Goal: Task Accomplishment & Management: Manage account settings

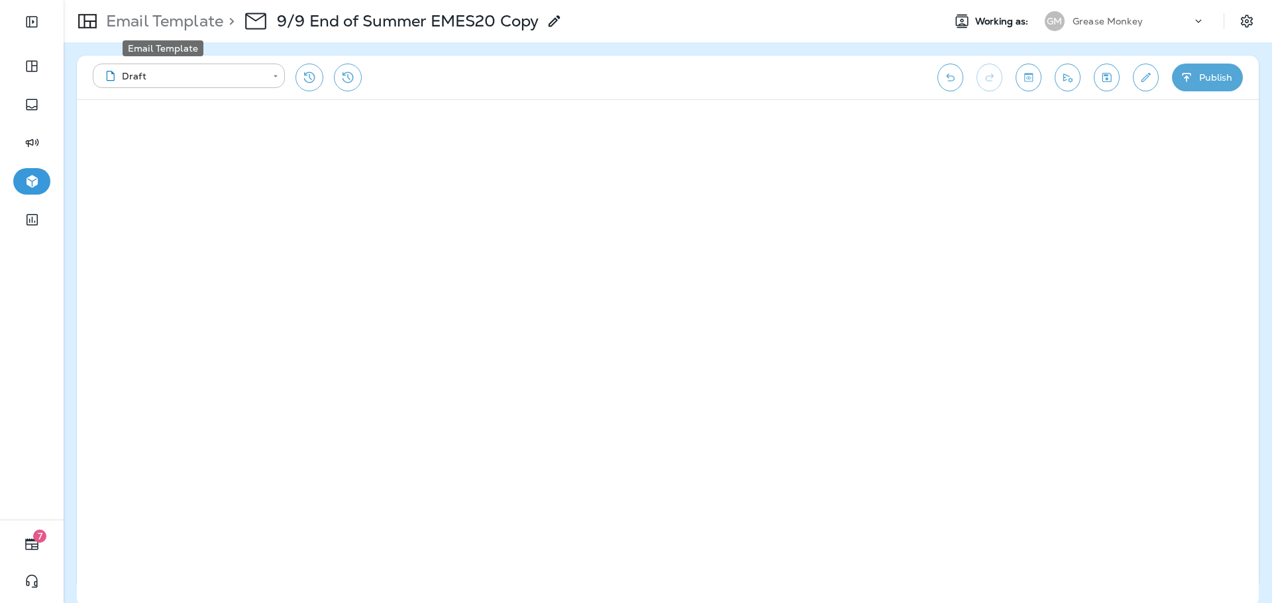
click at [189, 24] on p "Email Template" at bounding box center [162, 21] width 123 height 20
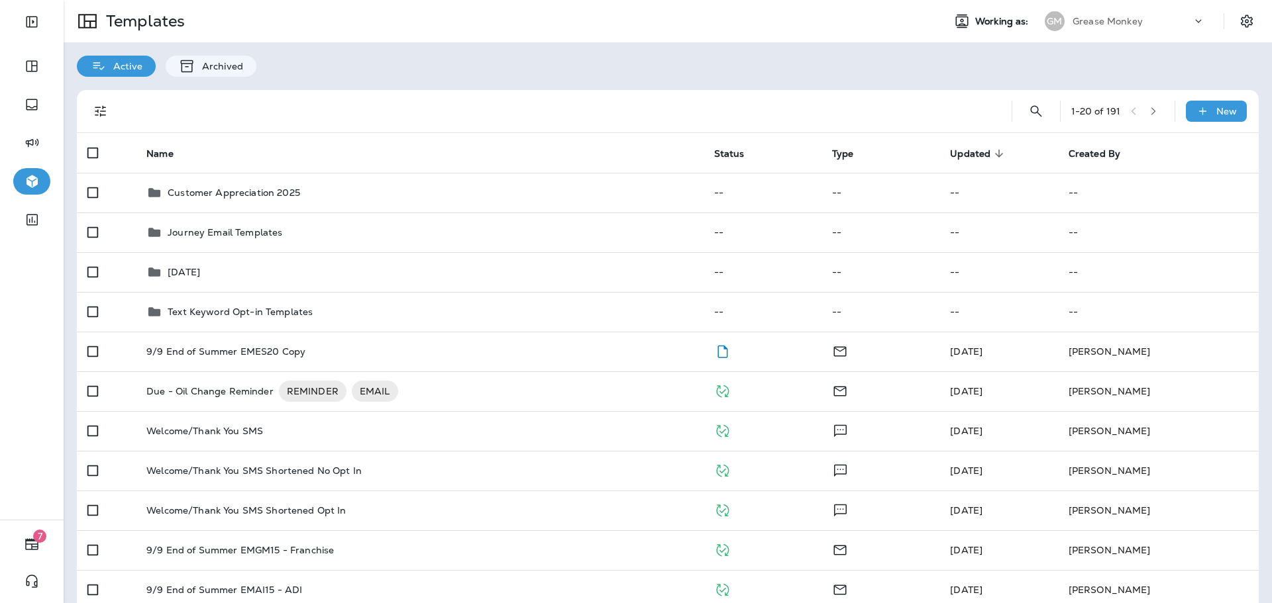
click at [1133, 21] on div "Grease Monkey" at bounding box center [1131, 21] width 119 height 20
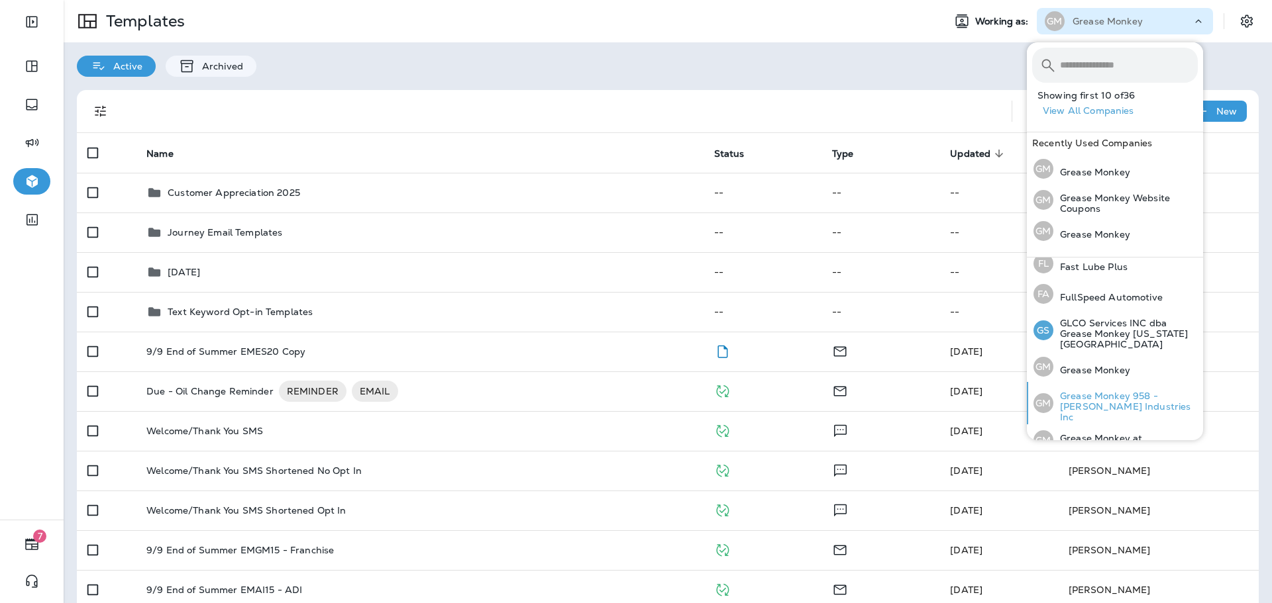
scroll to position [331, 0]
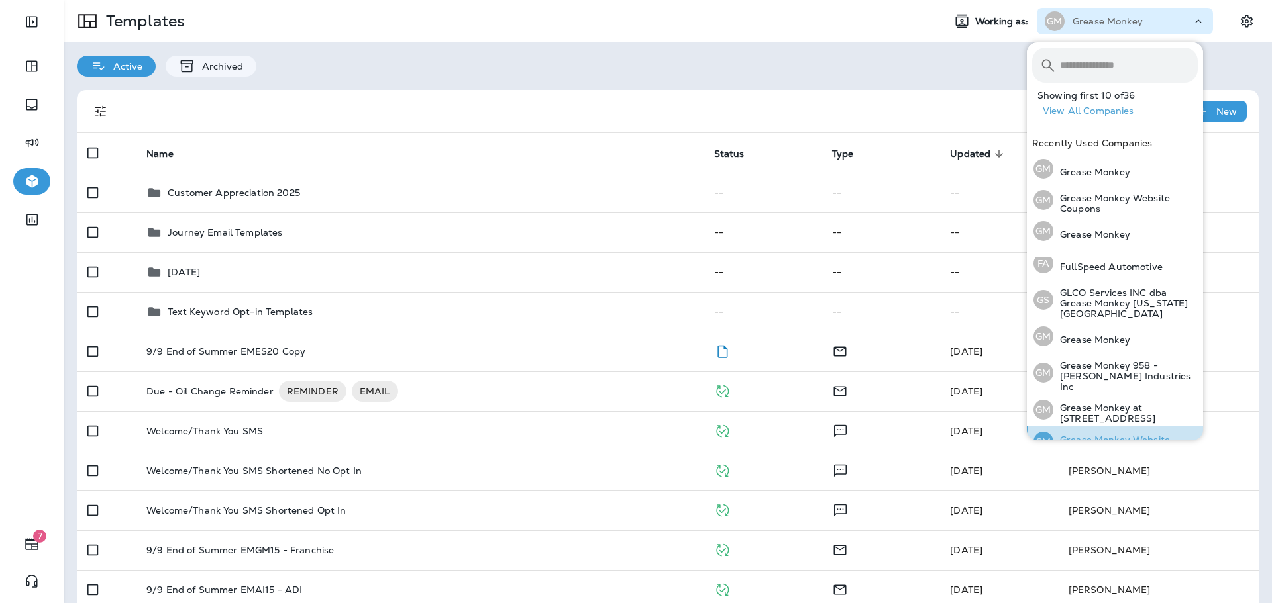
click at [1125, 434] on p "Grease Monkey Website Coupons" at bounding box center [1125, 444] width 144 height 21
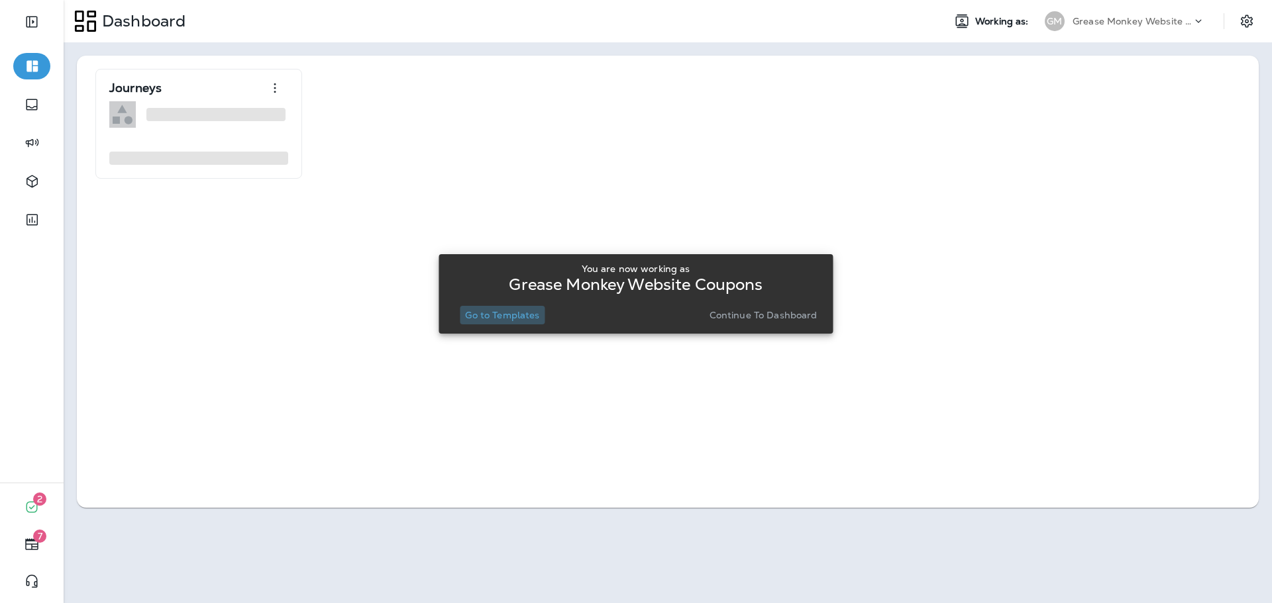
click at [526, 316] on p "Go to Templates" at bounding box center [502, 315] width 74 height 11
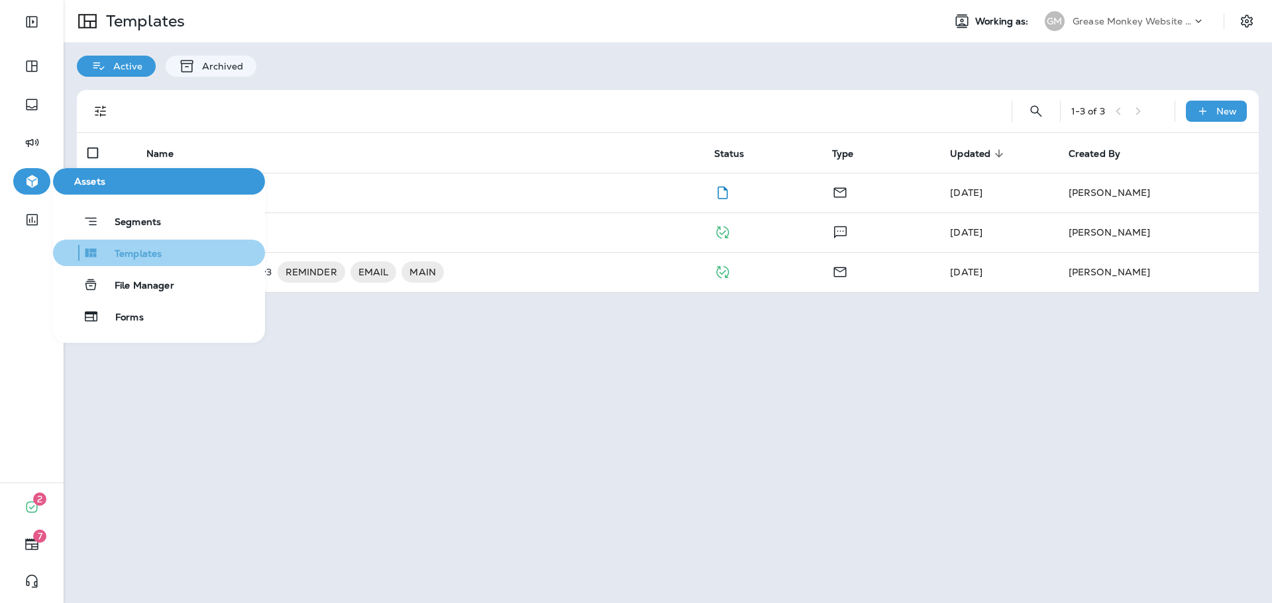
click at [125, 250] on span "Templates" at bounding box center [130, 254] width 63 height 13
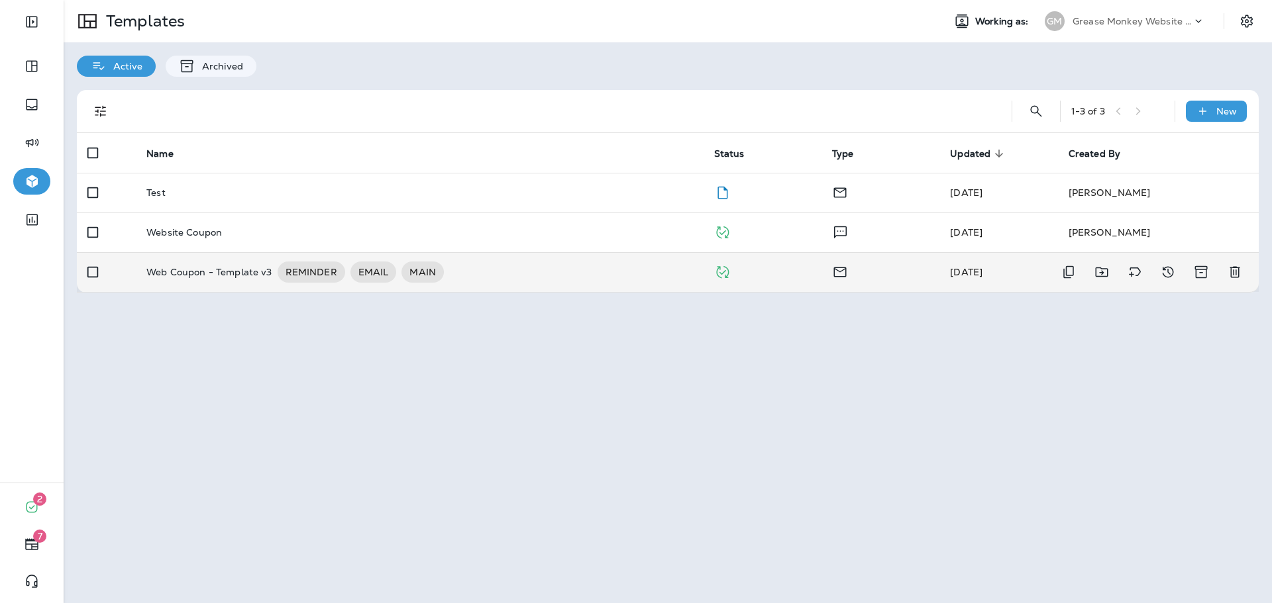
click at [510, 283] on td "Web Coupon - Template v3 REMINDER EMAIL MAIN" at bounding box center [419, 272] width 567 height 40
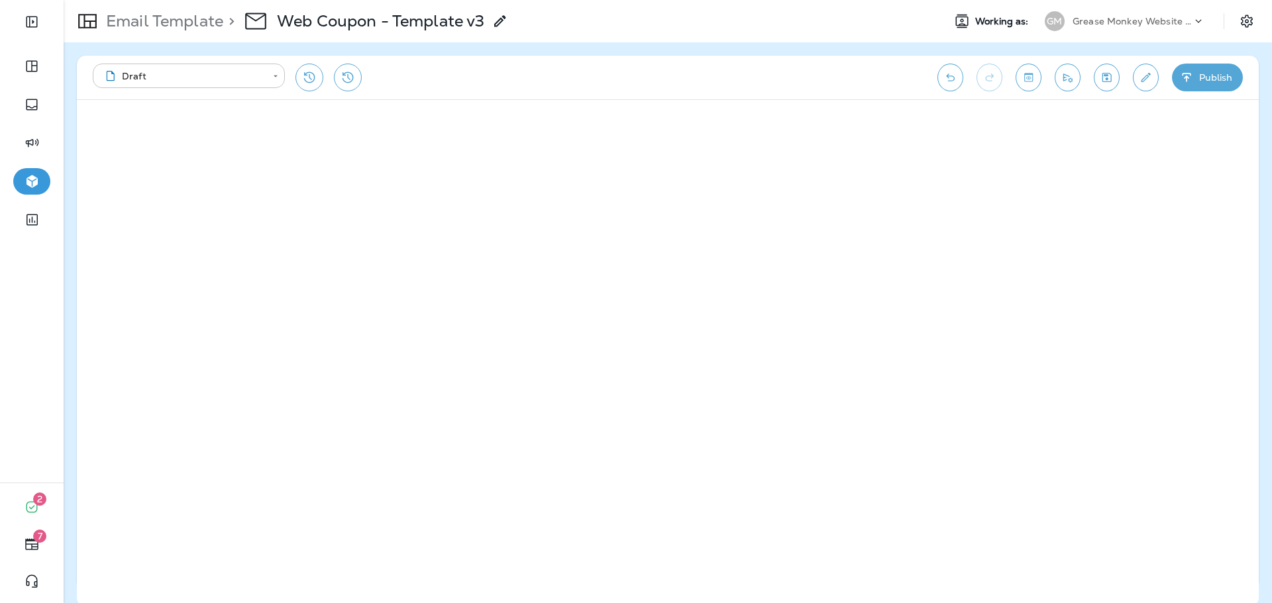
click at [275, 0] on body "**********" at bounding box center [636, 0] width 1272 height 0
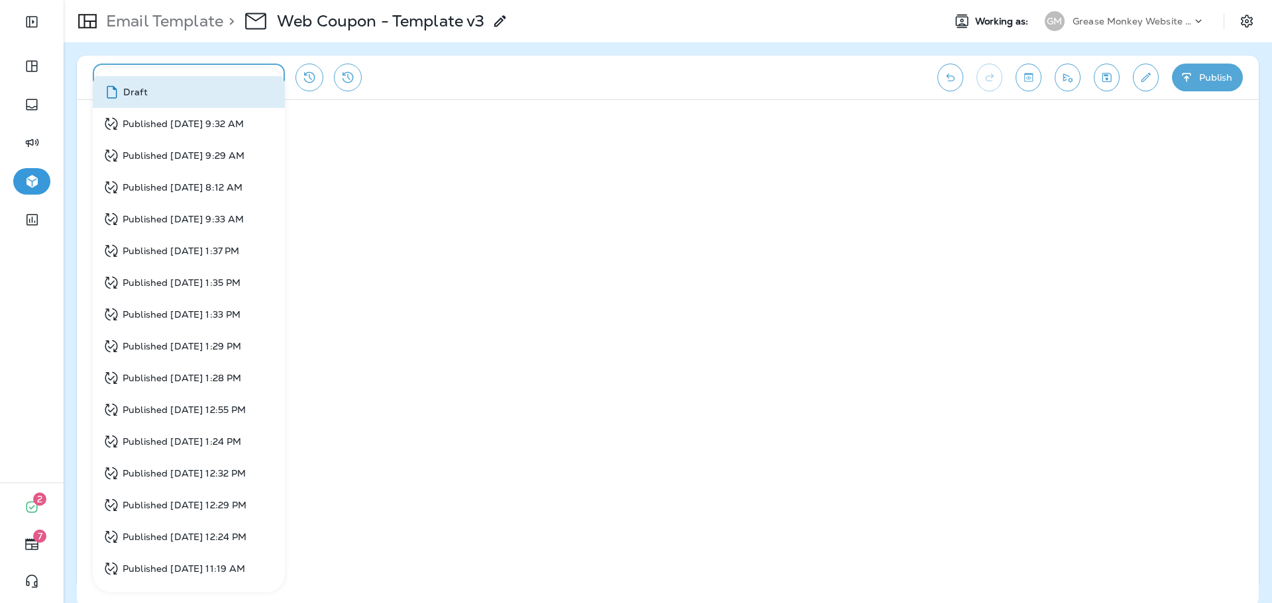
click at [278, 123] on li "Published Sep 10, 2025 9:32 AM" at bounding box center [189, 124] width 192 height 32
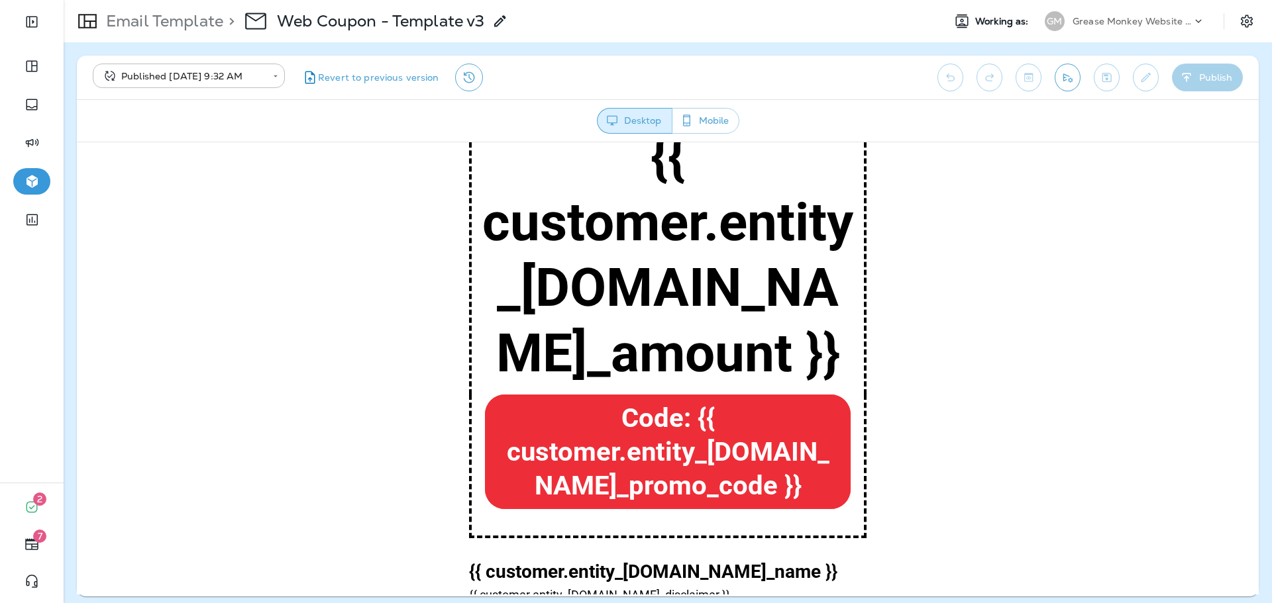
scroll to position [51, 0]
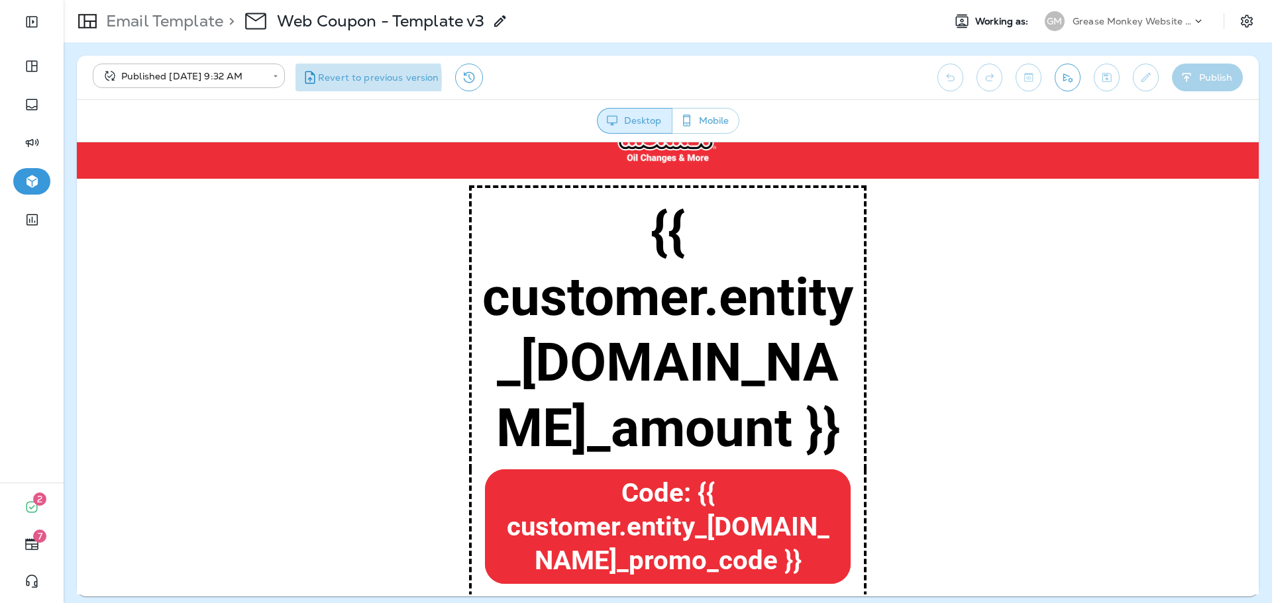
click at [340, 80] on span "Revert to previous version" at bounding box center [378, 78] width 121 height 13
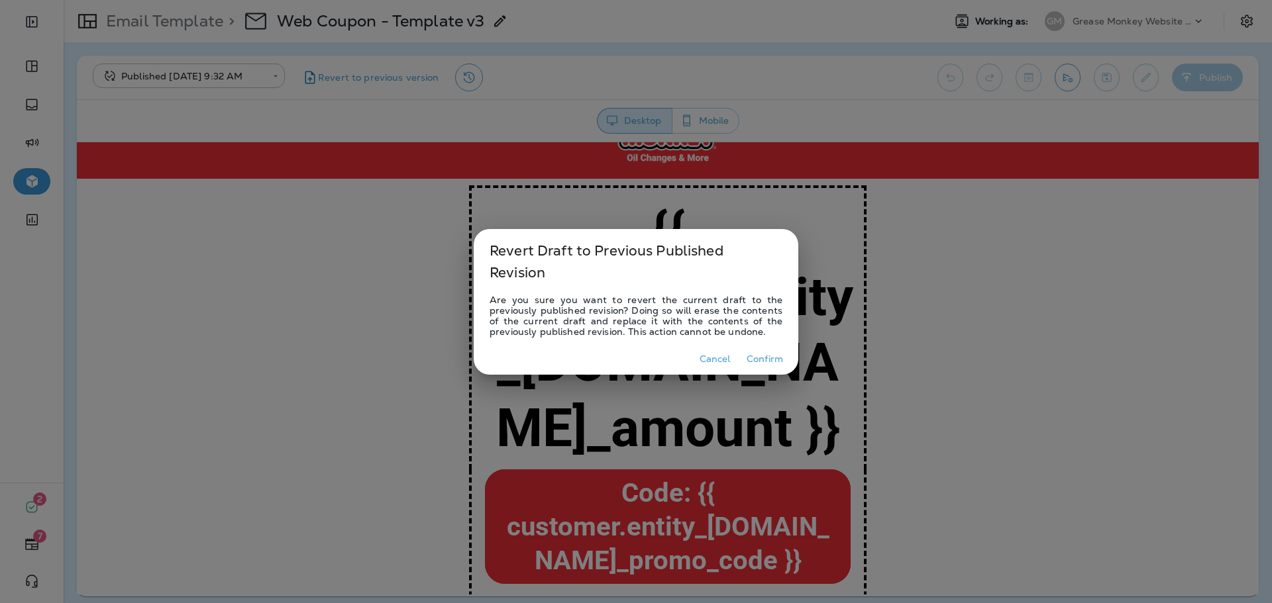
click at [717, 364] on button "Cancel" at bounding box center [714, 359] width 42 height 21
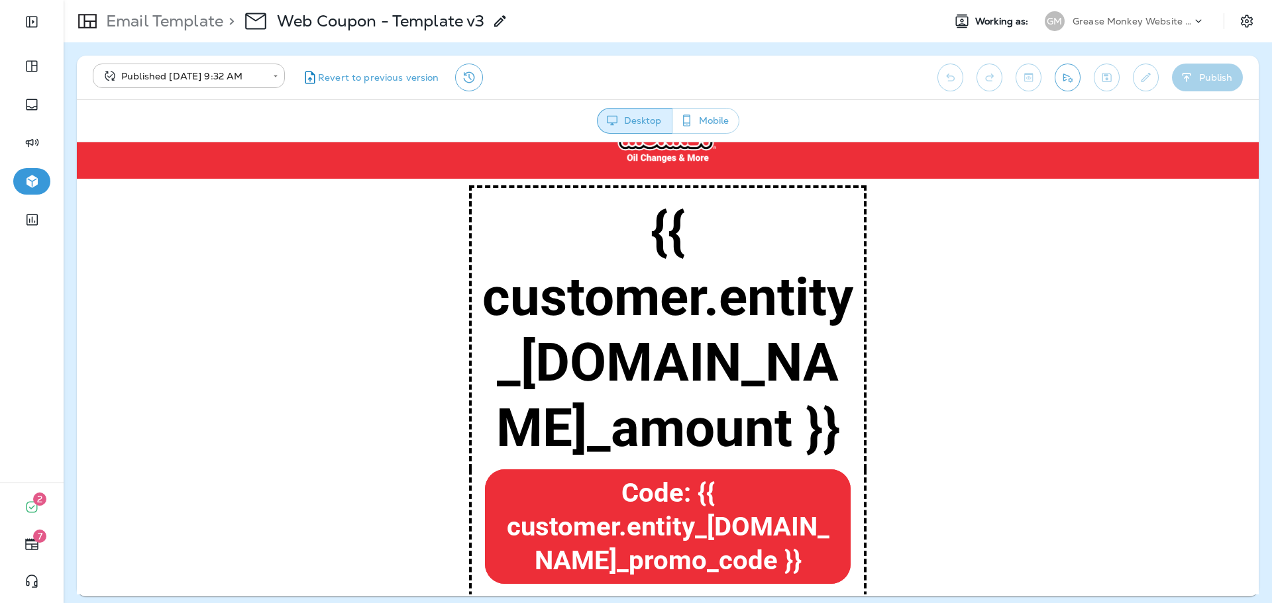
click at [183, 28] on p "Email Template" at bounding box center [162, 21] width 123 height 20
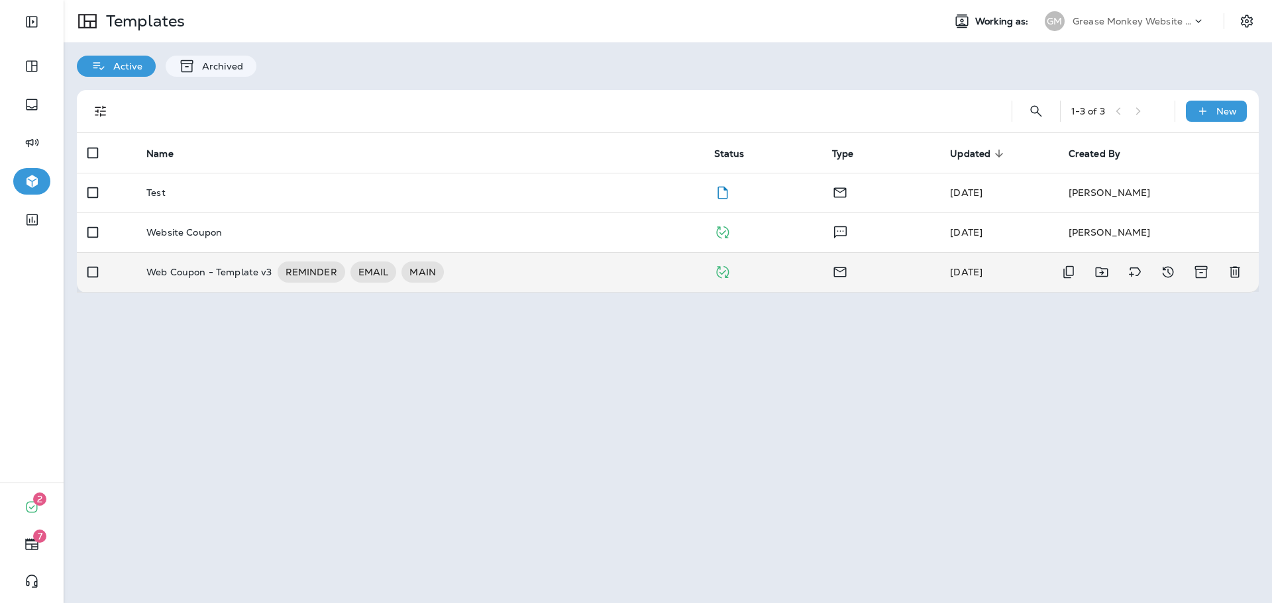
click at [268, 271] on p "Web Coupon - Template v3" at bounding box center [208, 272] width 125 height 21
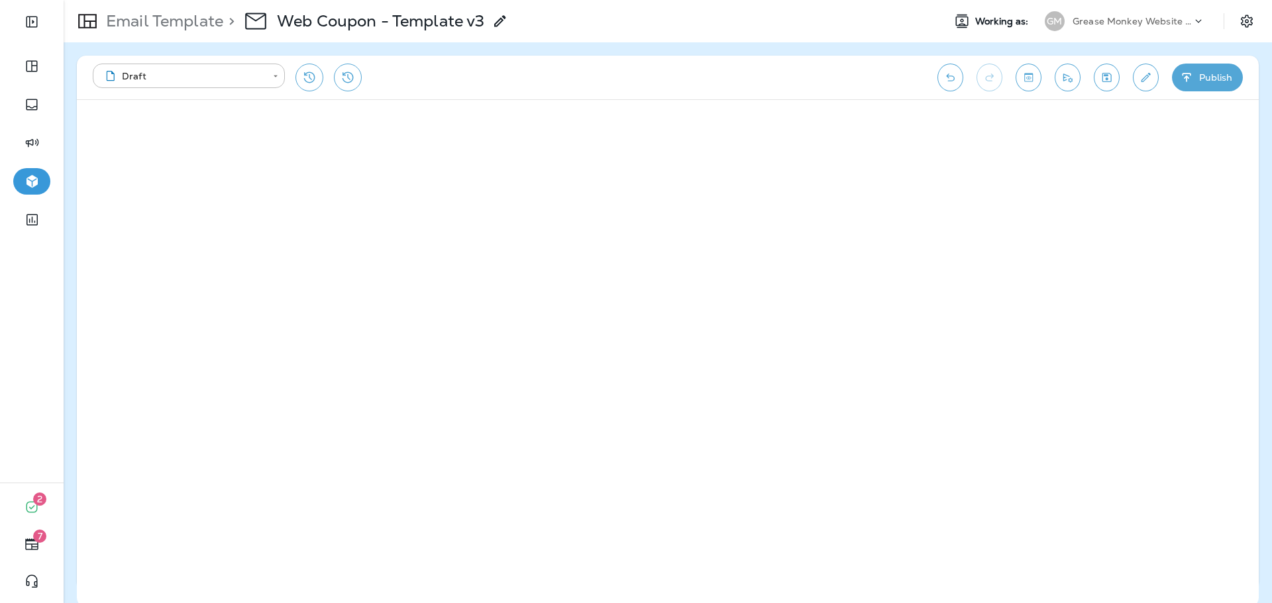
click at [609, 23] on div "Email Template > Web Coupon - Template v3" at bounding box center [498, 21] width 869 height 37
drag, startPoint x: 556, startPoint y: 52, endPoint x: 485, endPoint y: 38, distance: 71.7
click at [555, 52] on div "**********" at bounding box center [668, 322] width 1208 height 561
click at [132, 16] on p "Email Template" at bounding box center [162, 21] width 123 height 20
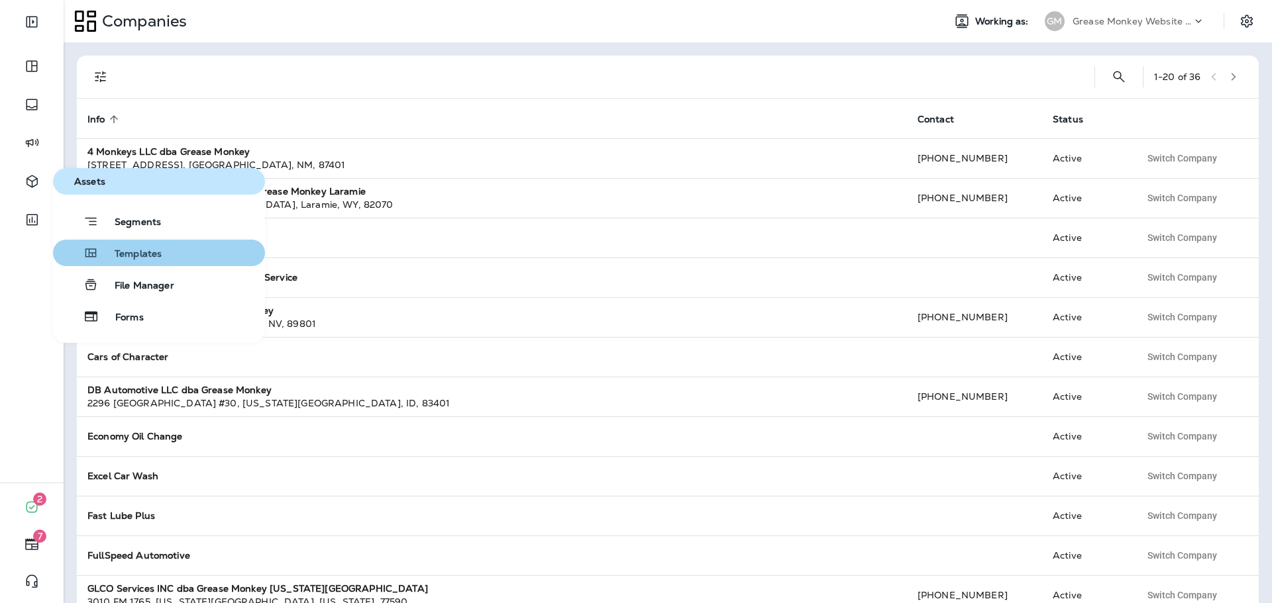
click at [152, 257] on span "Templates" at bounding box center [130, 254] width 63 height 13
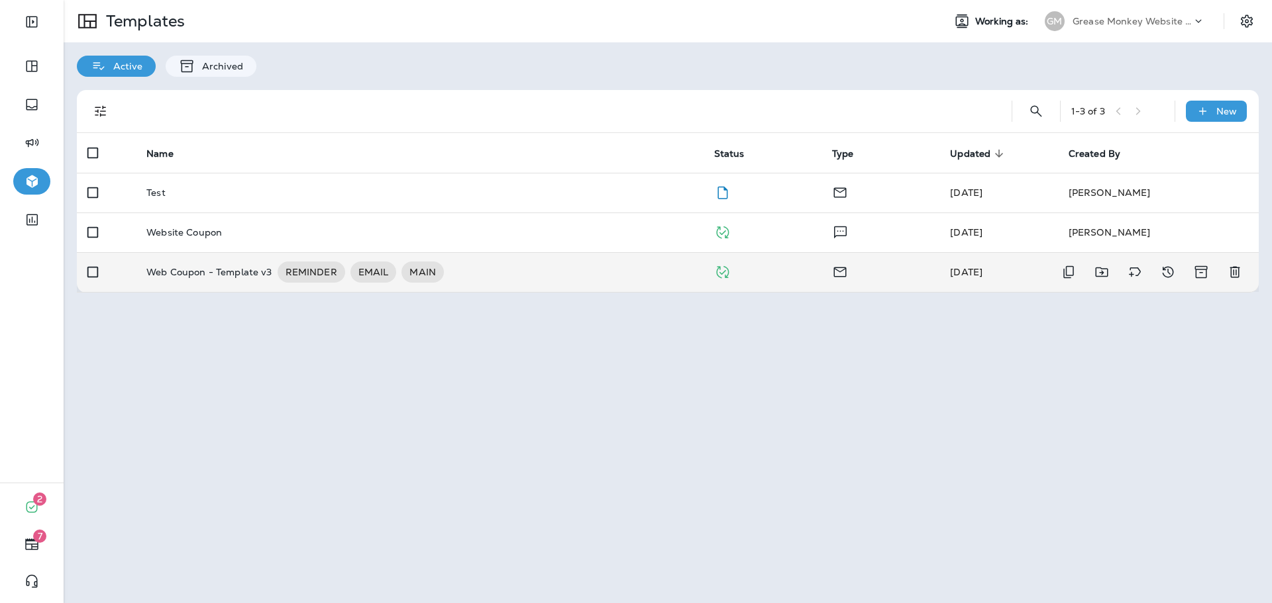
click at [560, 262] on div "Web Coupon - Template v3 REMINDER EMAIL MAIN" at bounding box center [419, 272] width 546 height 21
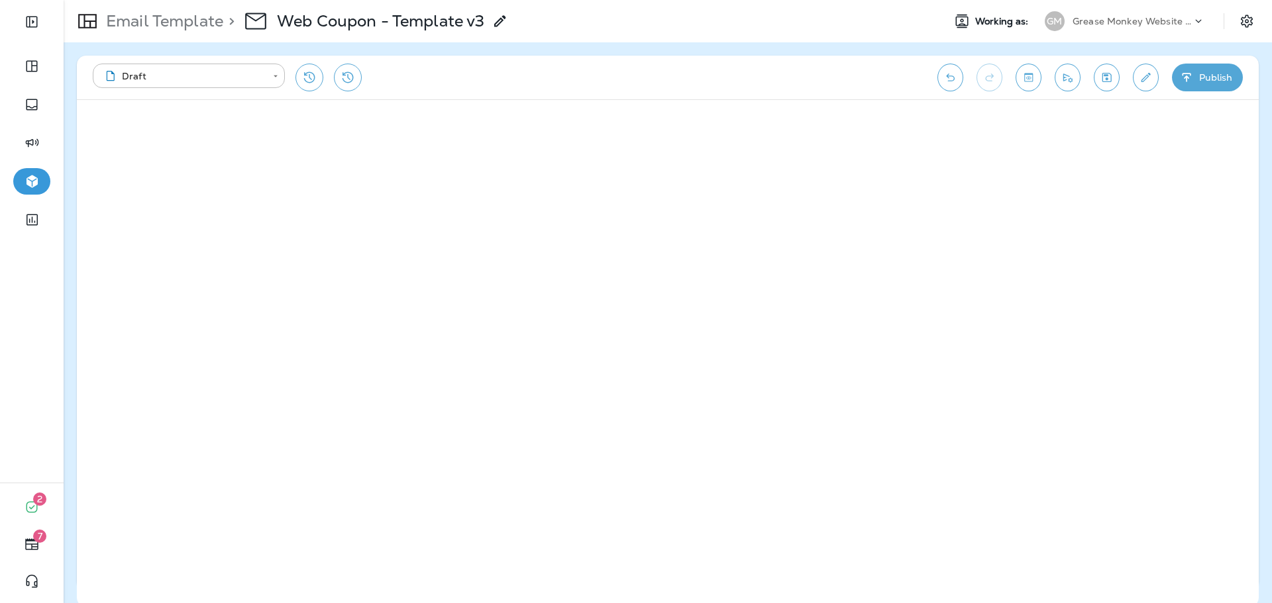
click at [568, 82] on div "**********" at bounding box center [508, 78] width 831 height 28
click at [128, 0] on div "Email Template > Web Coupon - Template v3 Working as: GM Grease Monkey Website …" at bounding box center [668, 21] width 1208 height 42
click at [136, 15] on p "Email Template" at bounding box center [162, 21] width 123 height 20
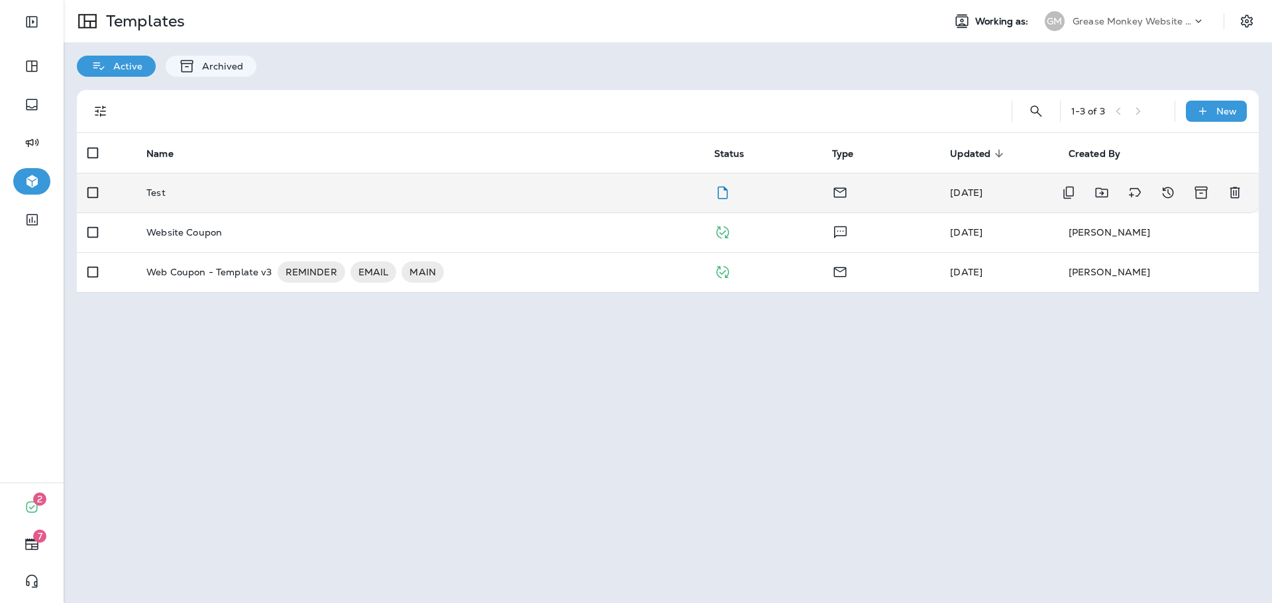
click at [267, 203] on td "Test" at bounding box center [419, 193] width 567 height 40
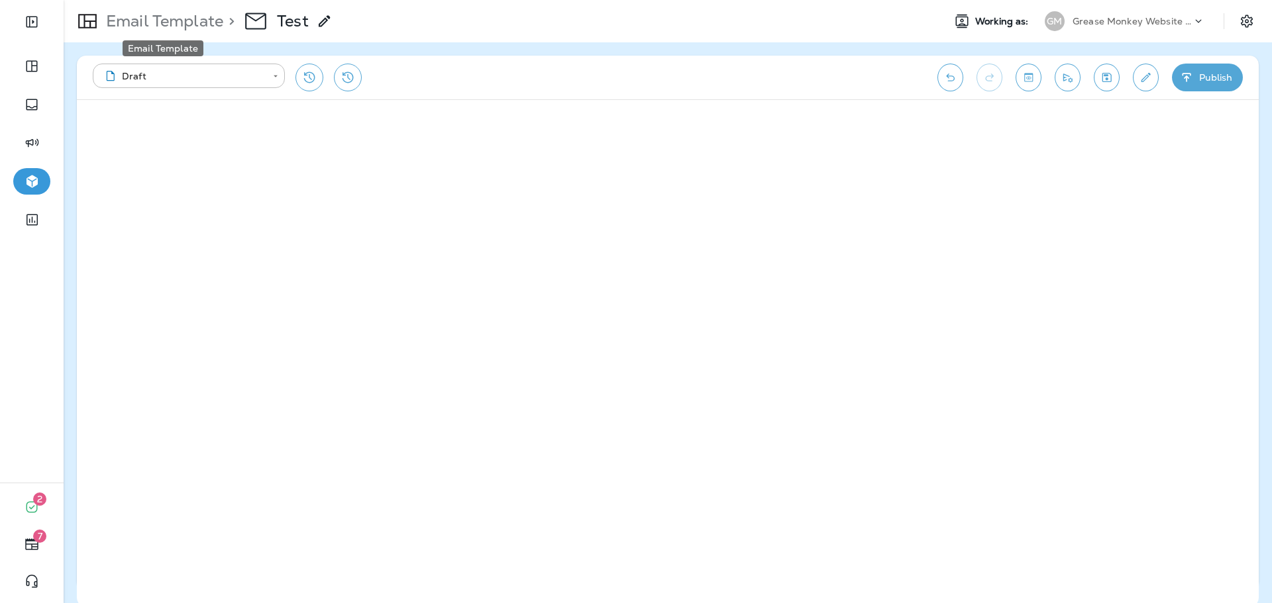
click at [129, 26] on p "Email Template" at bounding box center [162, 21] width 123 height 20
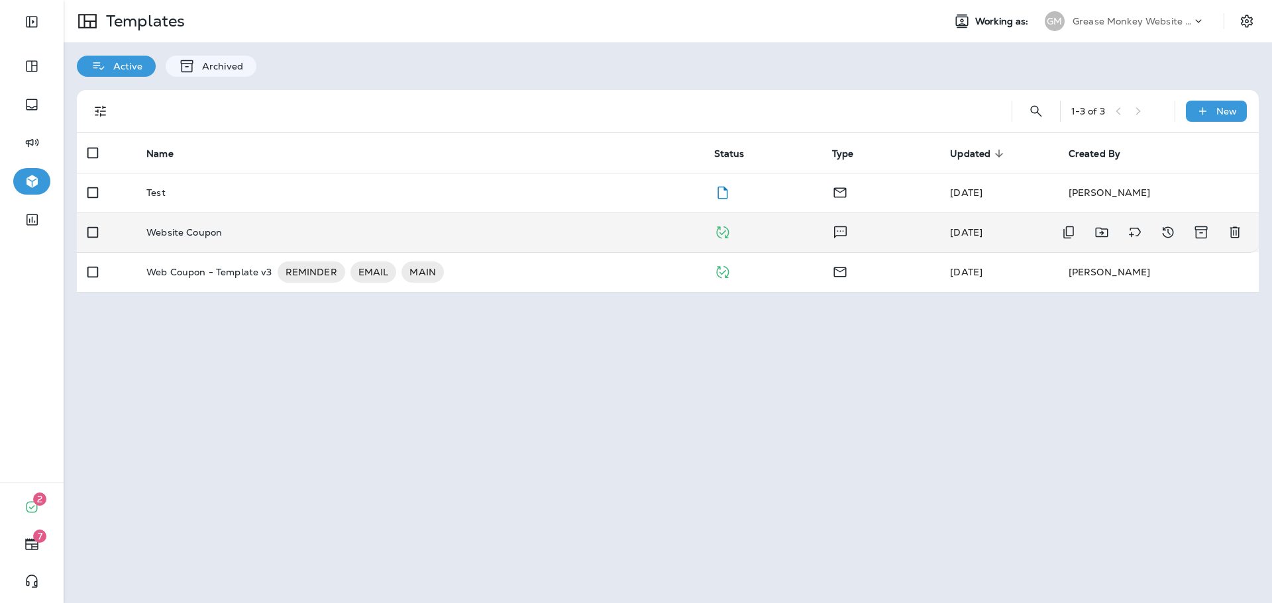
click at [213, 236] on p "Website Coupon" at bounding box center [184, 232] width 76 height 11
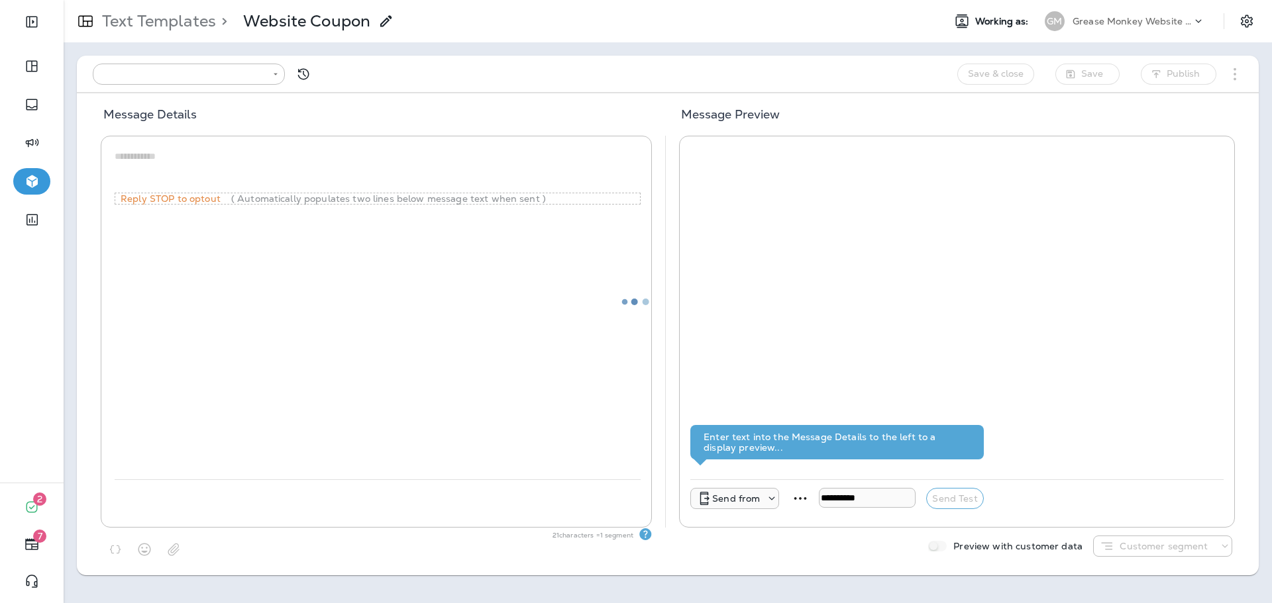
type input "**********"
type textarea "**********"
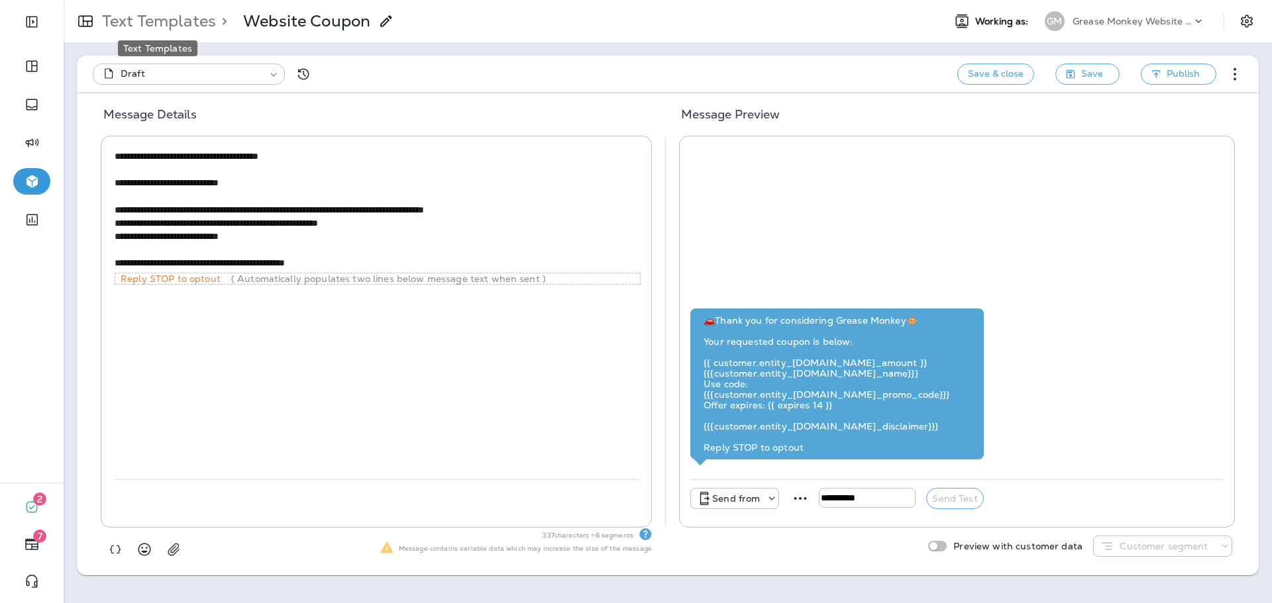
click at [150, 24] on p "Text Templates" at bounding box center [156, 21] width 119 height 20
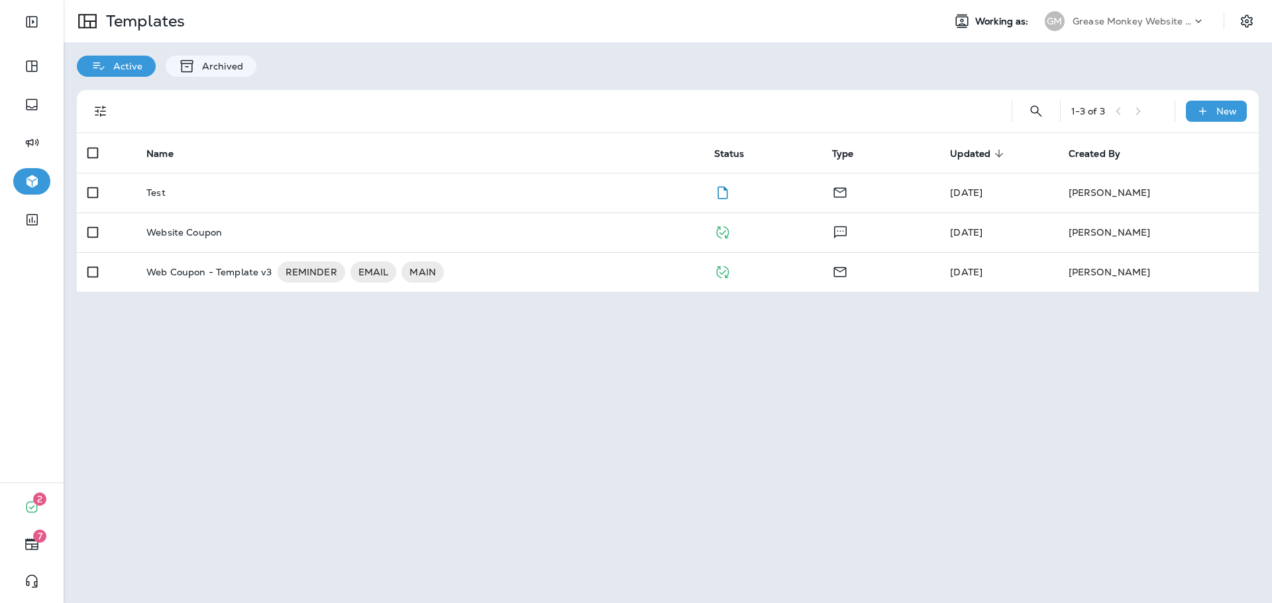
click at [1091, 23] on p "Grease Monkey Website Coupons" at bounding box center [1131, 21] width 119 height 11
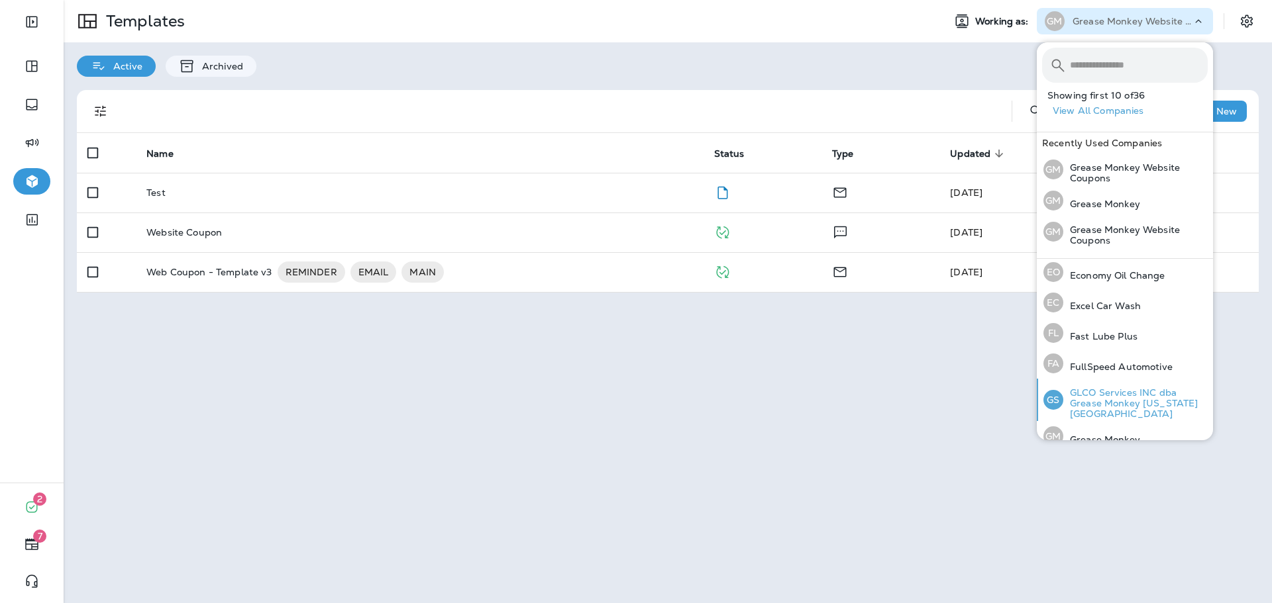
scroll to position [265, 0]
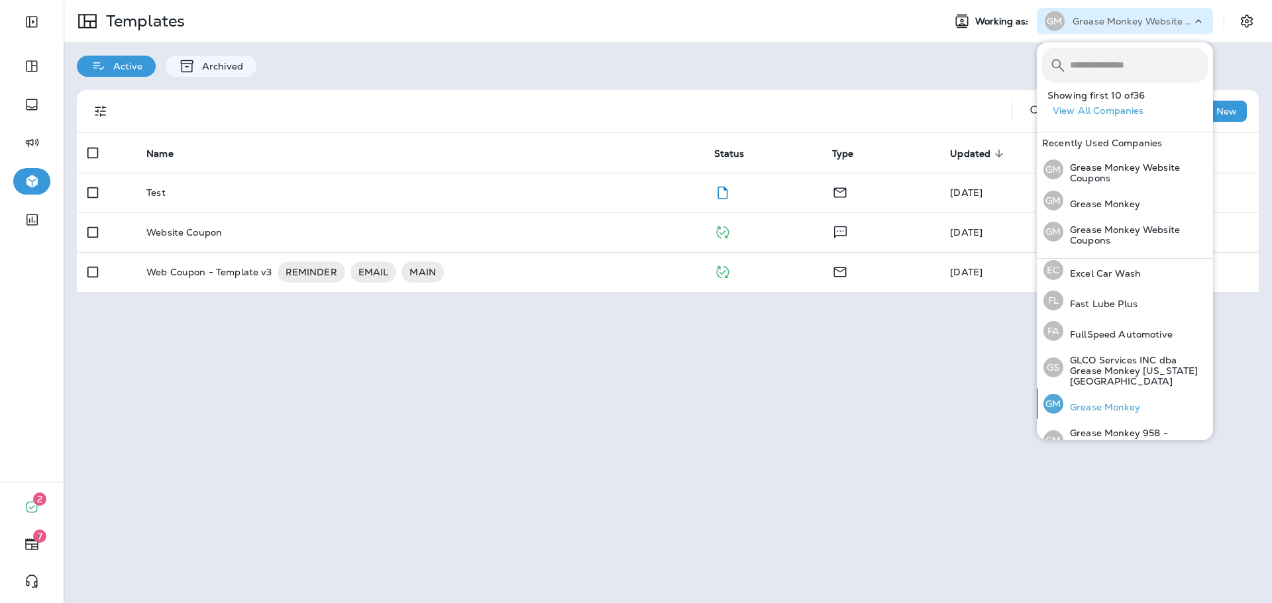
click at [1106, 402] on p "Grease Monkey" at bounding box center [1101, 407] width 77 height 11
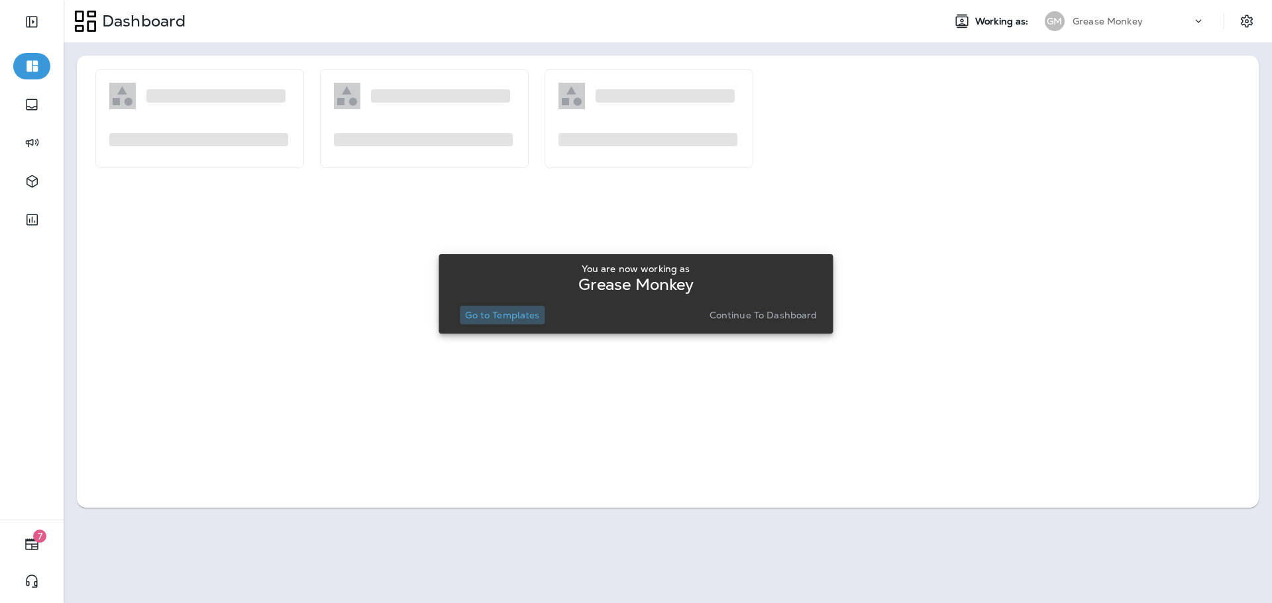
click at [515, 319] on p "Go to Templates" at bounding box center [502, 315] width 74 height 11
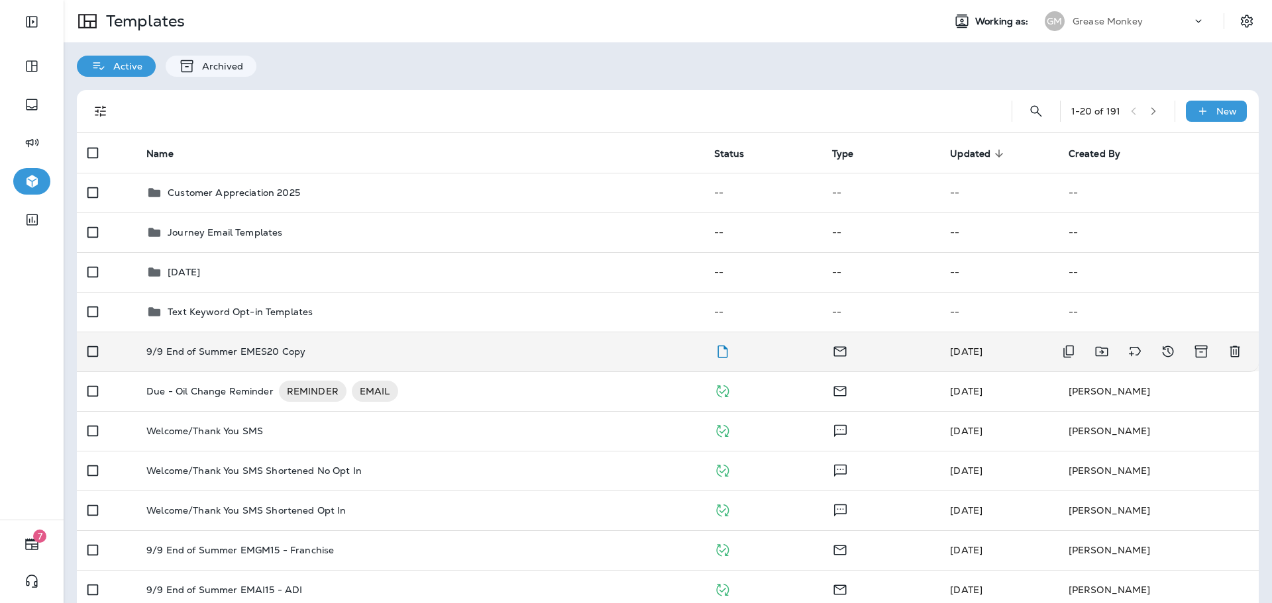
click at [444, 358] on td "9/9 End of Summer EMES20 Copy" at bounding box center [419, 352] width 567 height 40
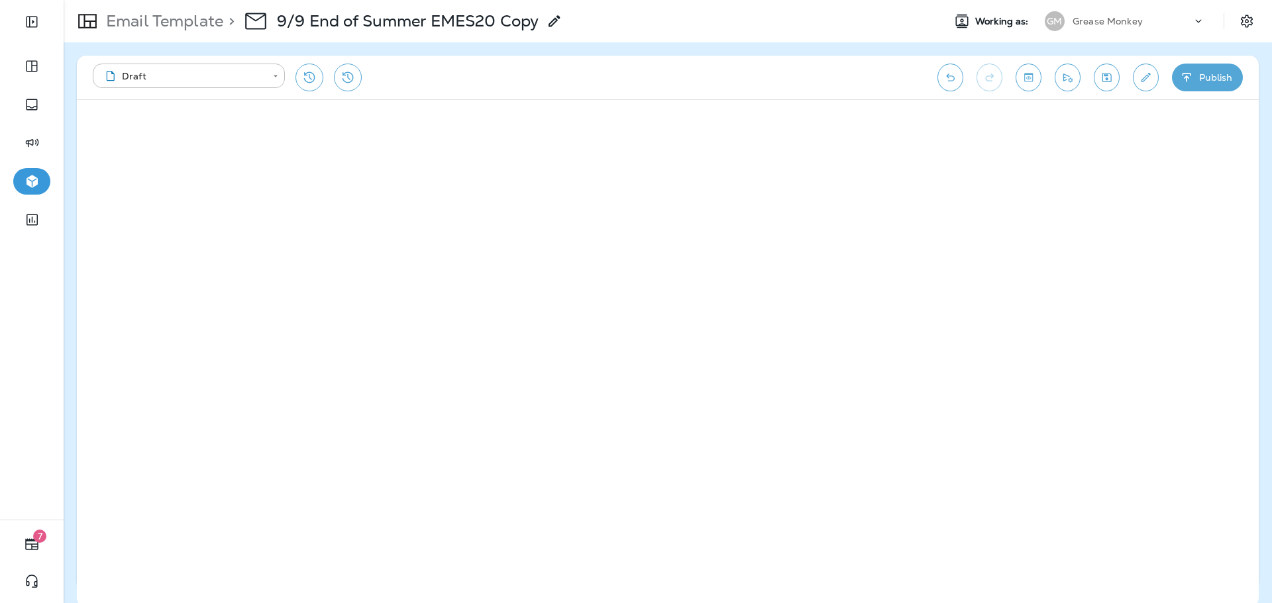
click at [1117, 23] on p "Grease Monkey" at bounding box center [1107, 21] width 70 height 11
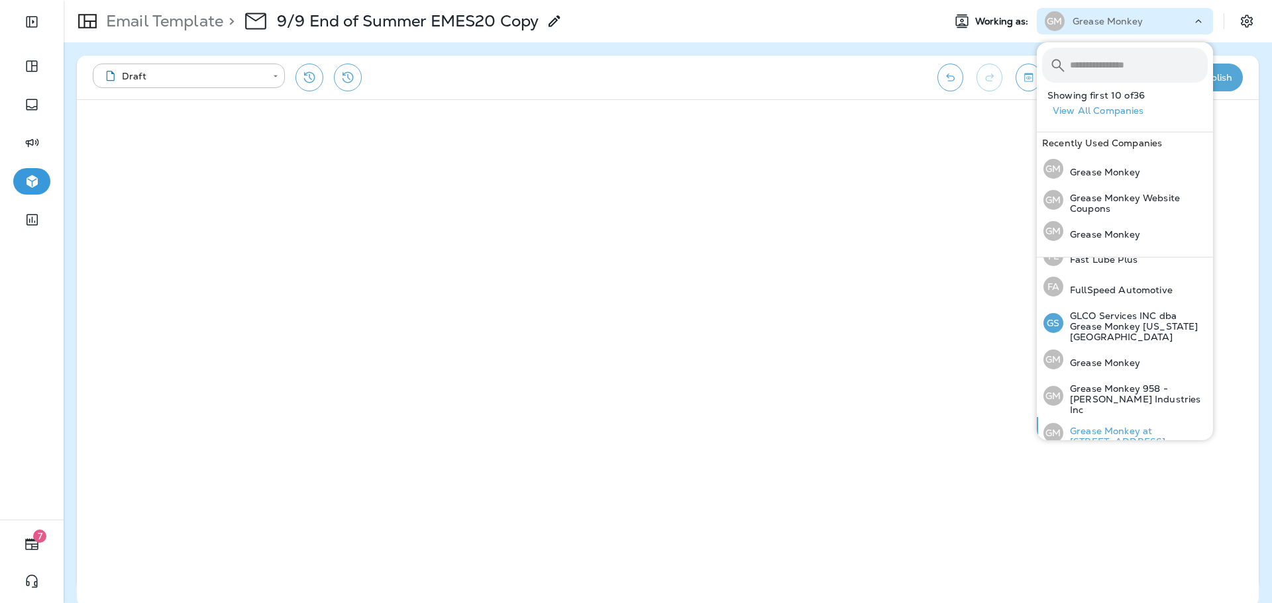
scroll to position [331, 0]
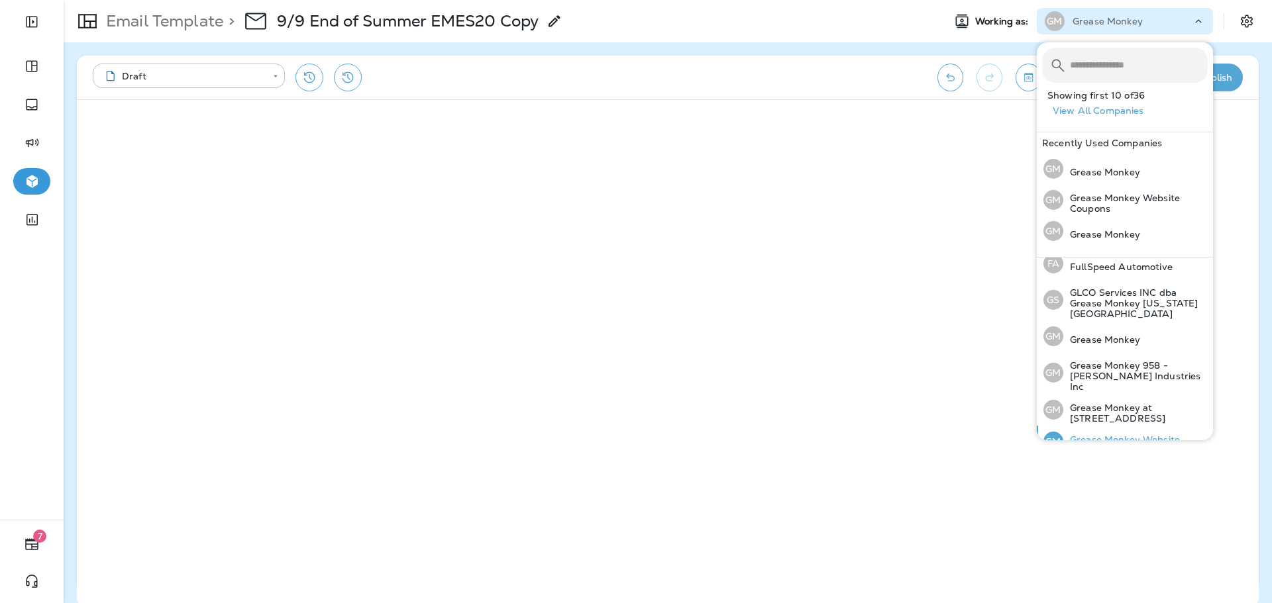
click at [1126, 434] on p "Grease Monkey Website Coupons" at bounding box center [1135, 444] width 144 height 21
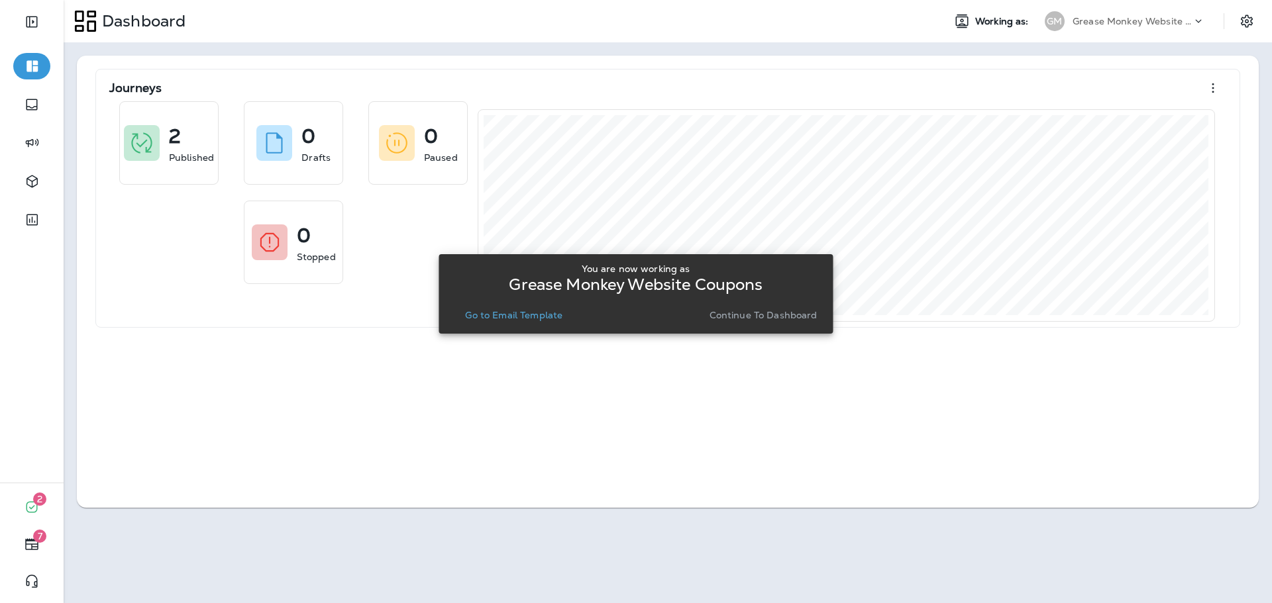
click at [778, 319] on p "Continue to Dashboard" at bounding box center [763, 315] width 108 height 11
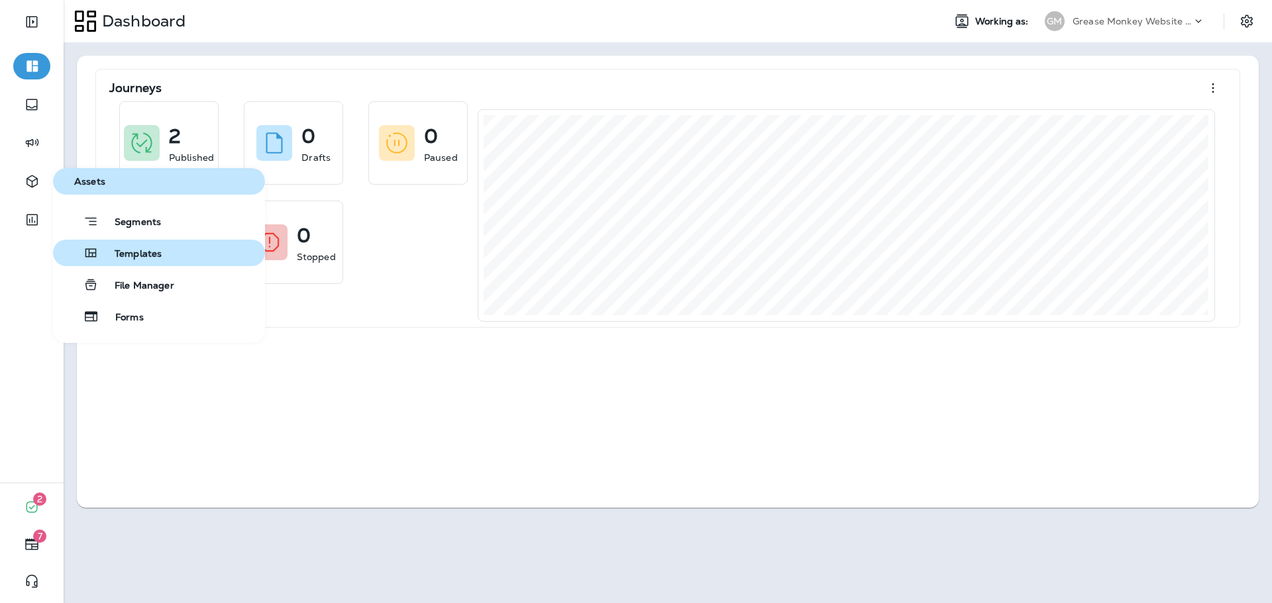
click at [140, 254] on span "Templates" at bounding box center [130, 254] width 63 height 13
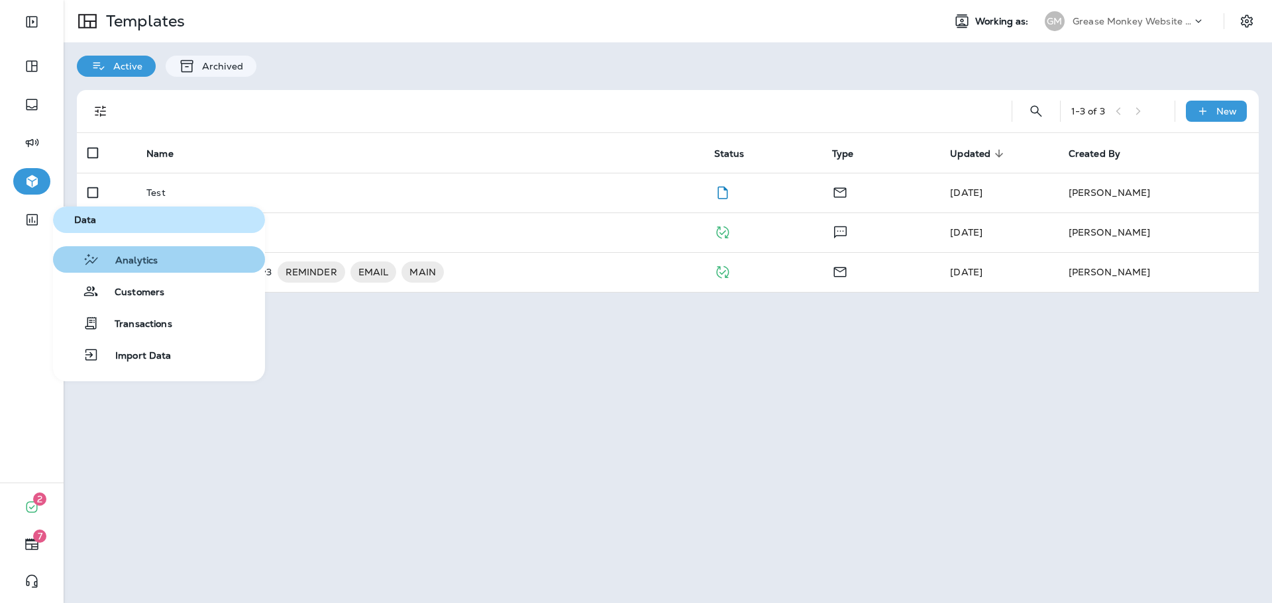
click at [132, 260] on span "Analytics" at bounding box center [128, 261] width 58 height 13
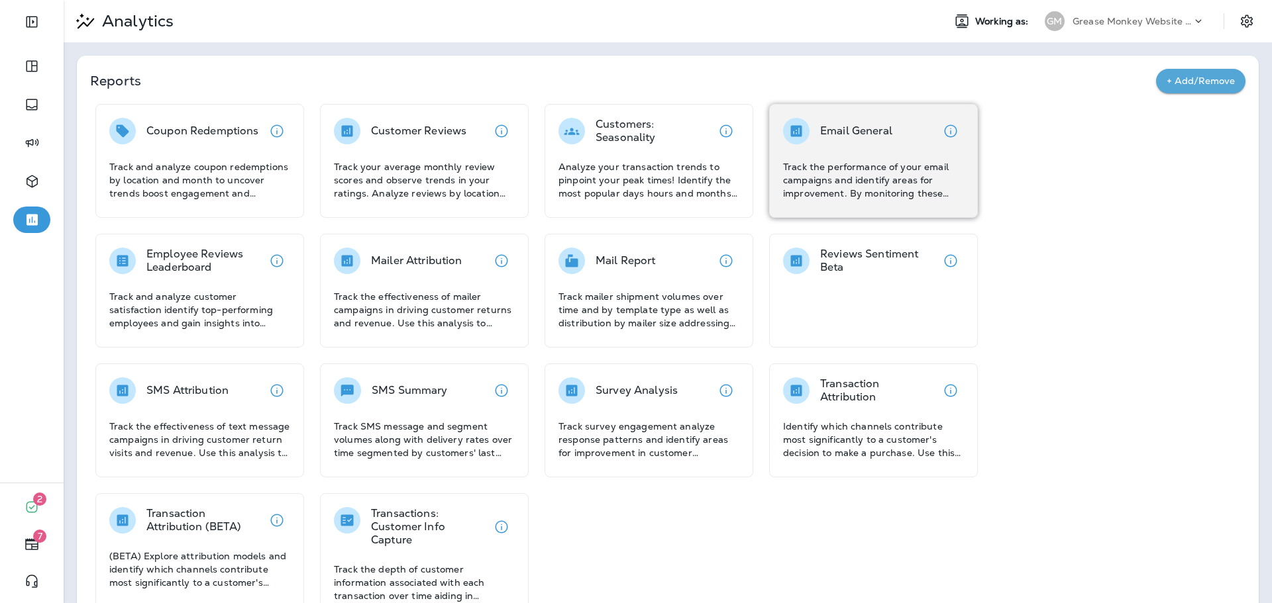
click at [834, 145] on div "Email General Track the performance of your email campaigns and identify areas …" at bounding box center [873, 159] width 181 height 82
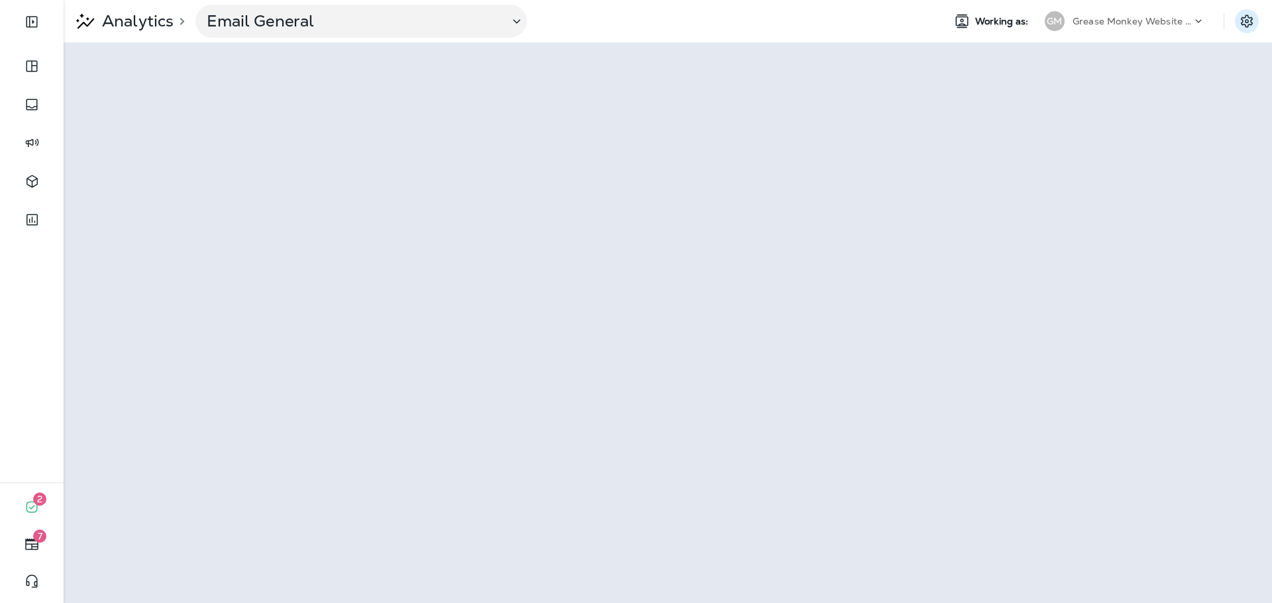
click at [1240, 18] on icon "Settings" at bounding box center [1247, 21] width 16 height 16
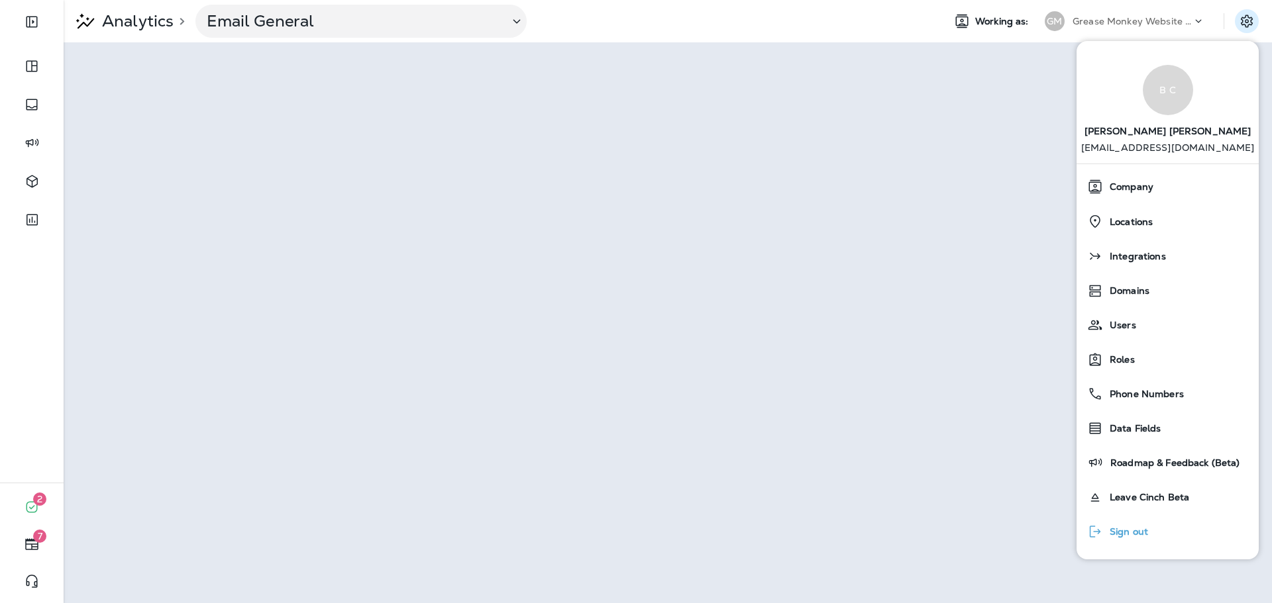
click at [1129, 533] on span "Sign out" at bounding box center [1125, 532] width 45 height 11
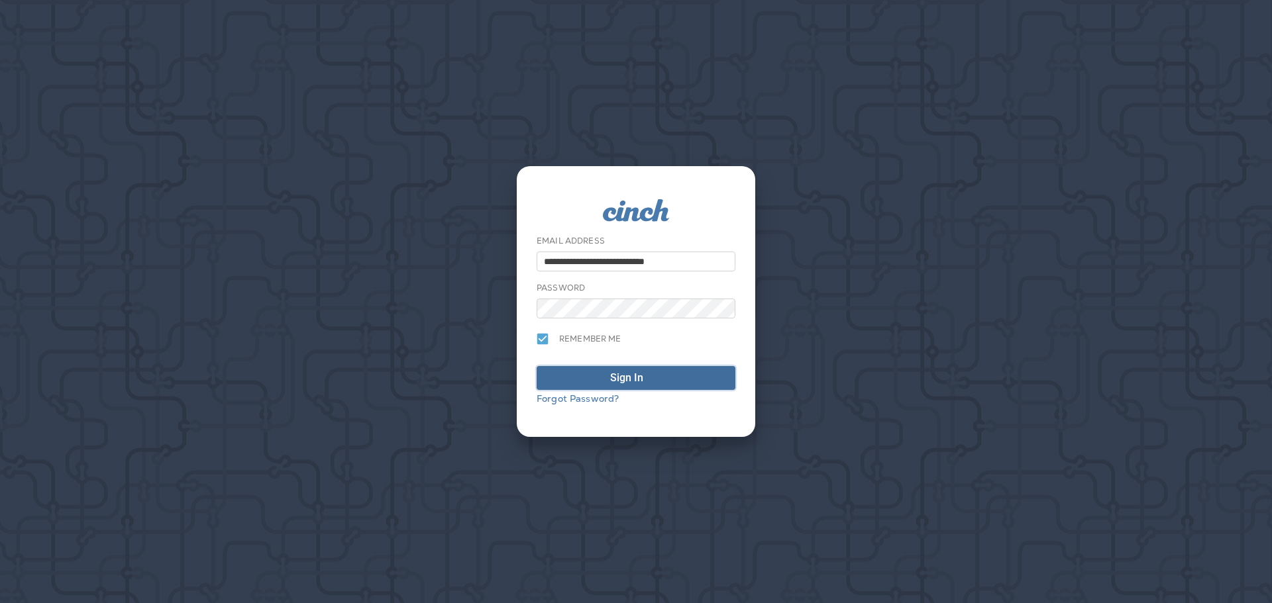
click at [626, 370] on button "Sign In" at bounding box center [635, 378] width 199 height 24
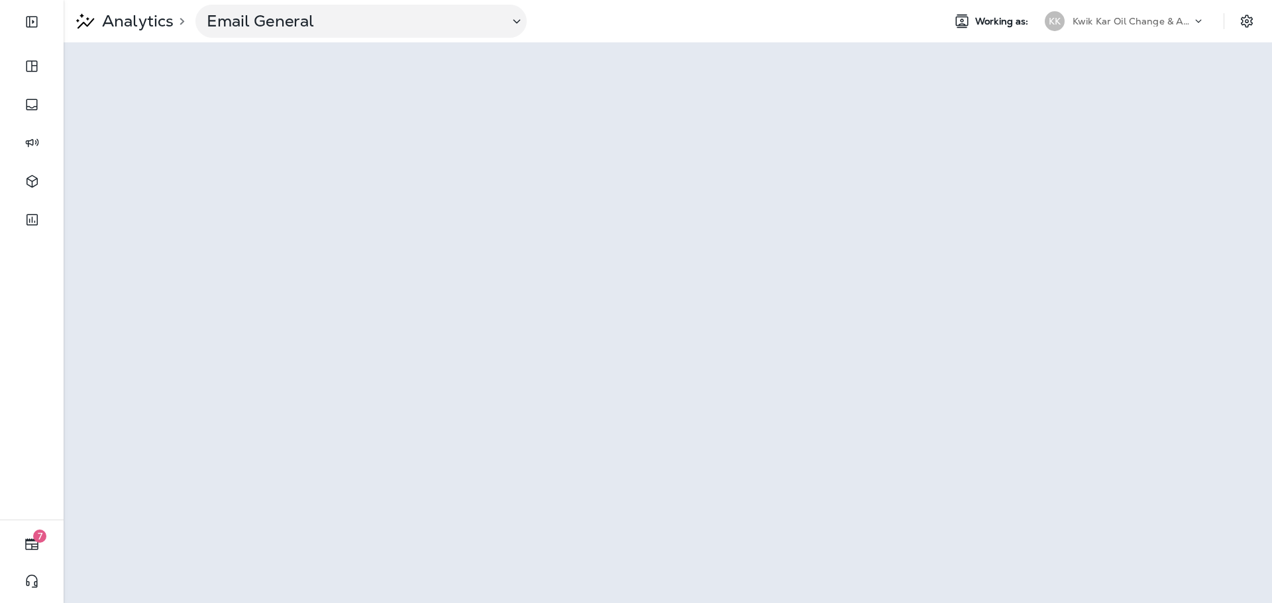
click at [1091, 28] on div "Kwik Kar Oil Change & Auto Care" at bounding box center [1131, 21] width 119 height 20
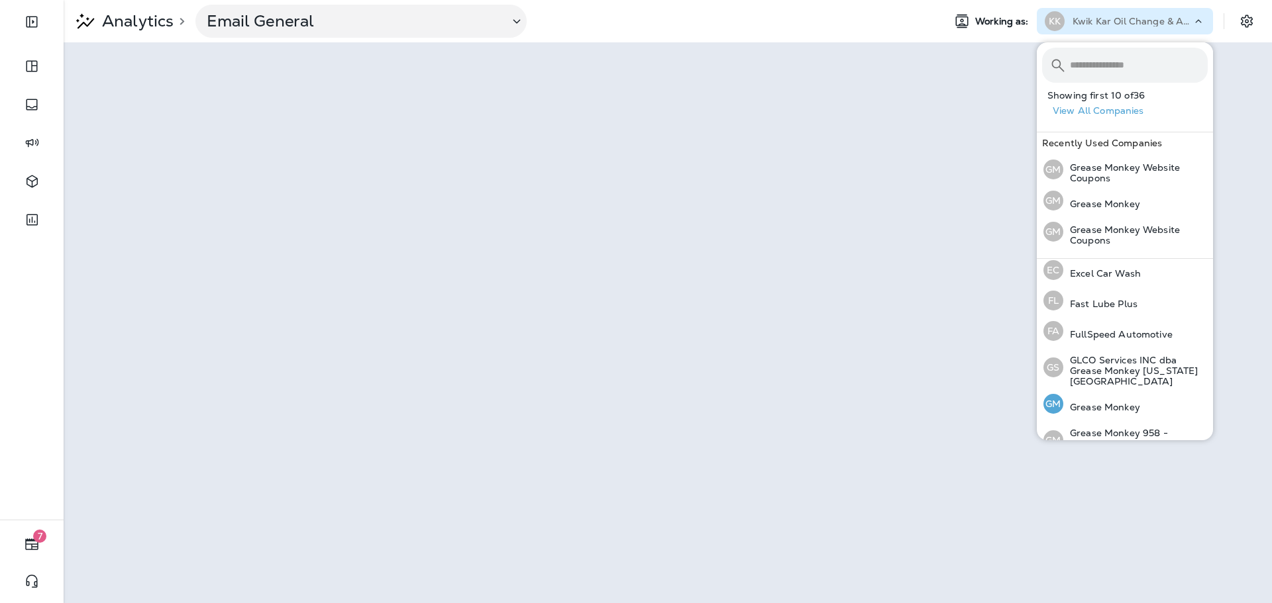
scroll to position [331, 0]
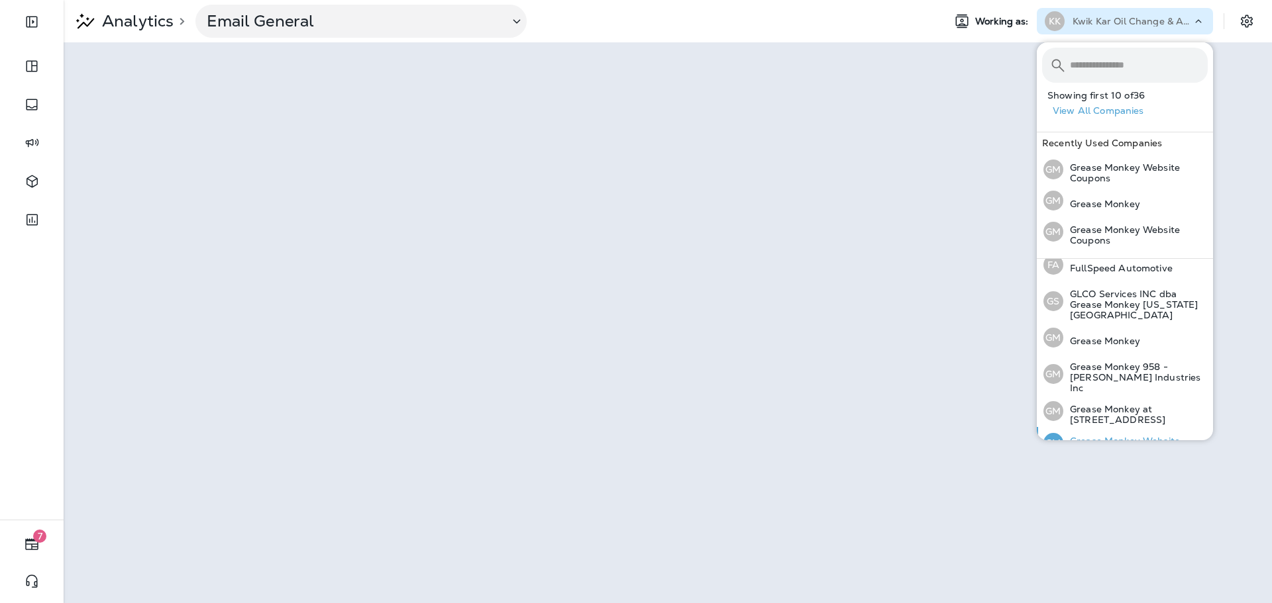
click at [1148, 436] on p "Grease Monkey Website Coupons" at bounding box center [1135, 446] width 144 height 21
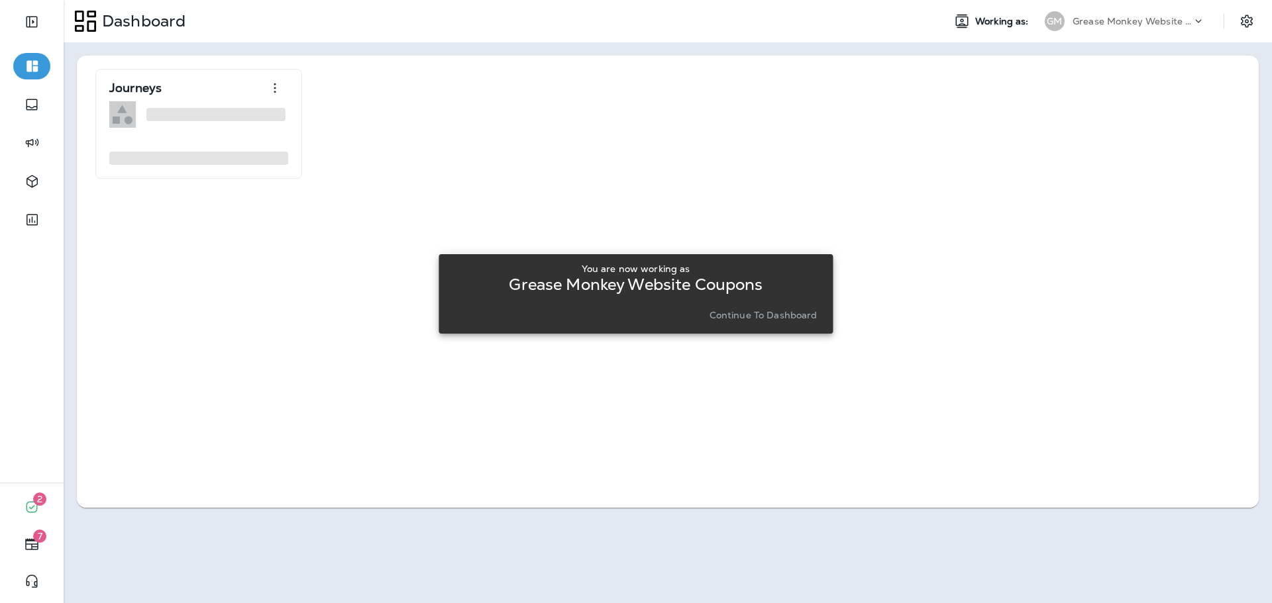
click at [766, 323] on button "Continue to Dashboard" at bounding box center [763, 315] width 119 height 19
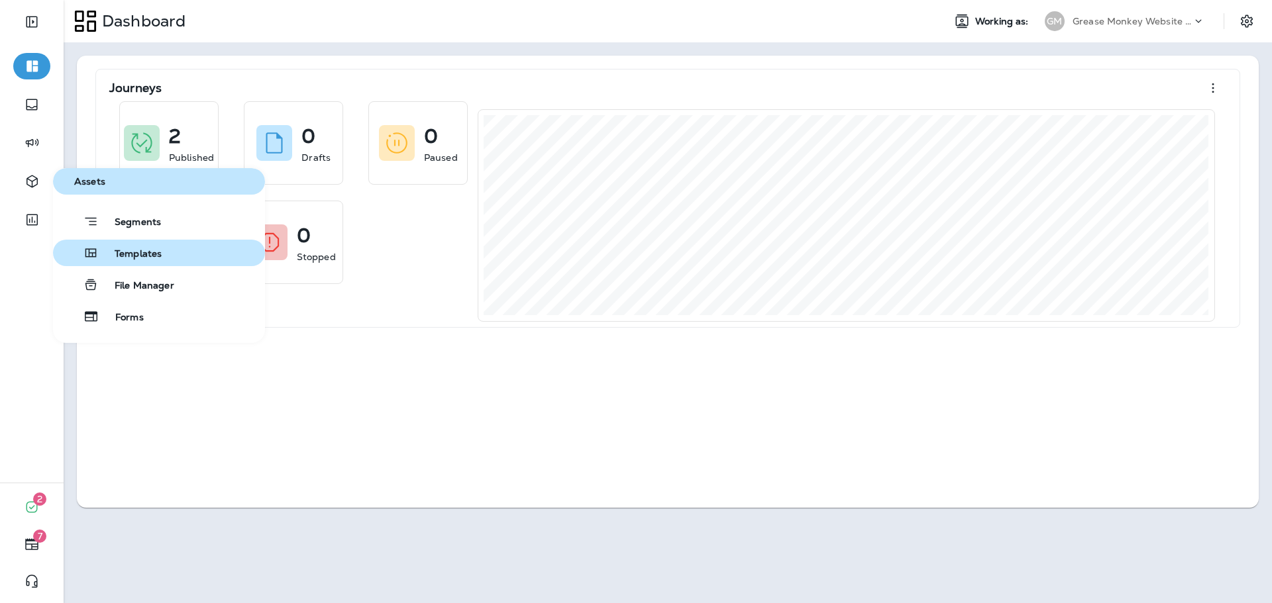
click at [125, 251] on span "Templates" at bounding box center [130, 254] width 63 height 13
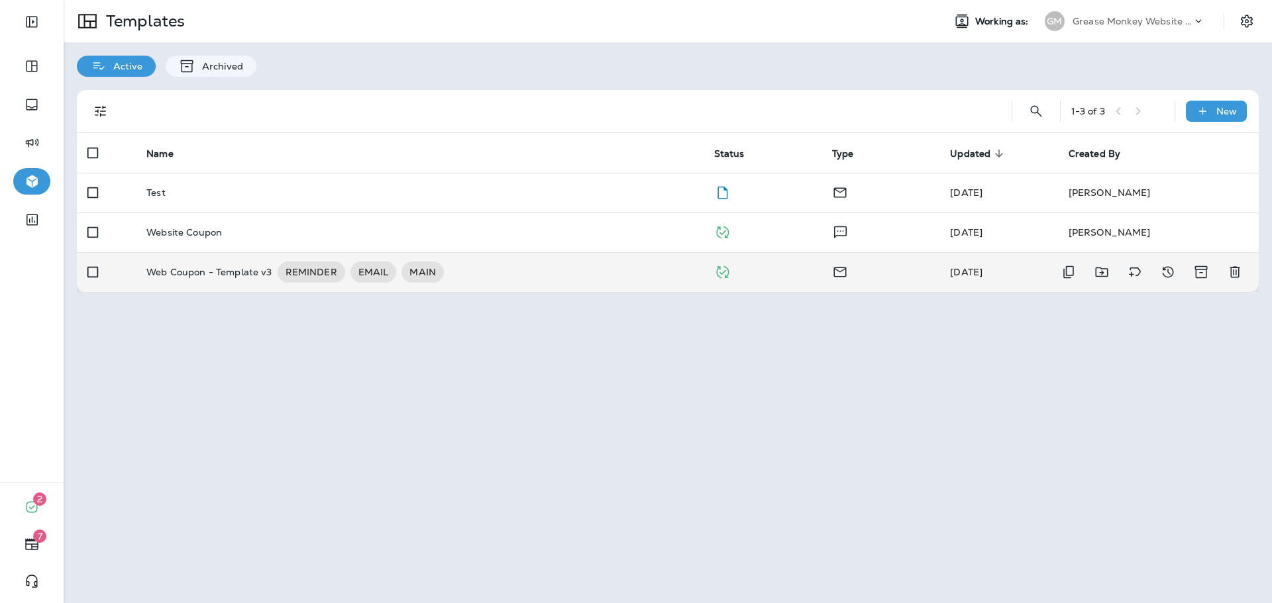
click at [506, 284] on td "Web Coupon - Template v3 REMINDER EMAIL MAIN" at bounding box center [419, 272] width 567 height 40
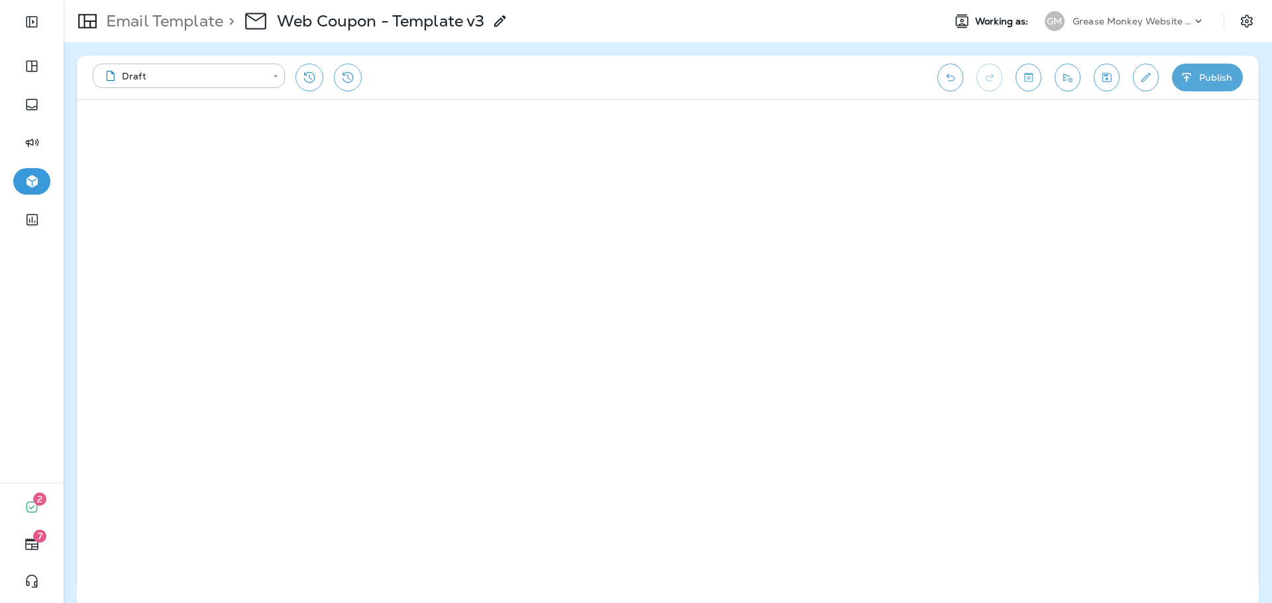
click at [493, 93] on div "**********" at bounding box center [668, 78] width 1182 height 44
